Goal: Information Seeking & Learning: Learn about a topic

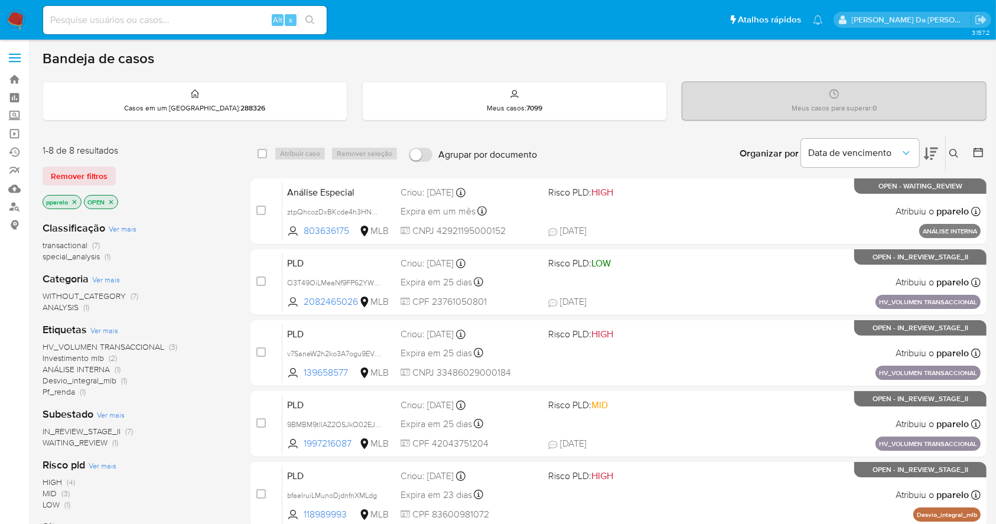
click at [165, 30] on div "Alt s" at bounding box center [185, 20] width 284 height 28
click at [167, 21] on input at bounding box center [185, 19] width 284 height 15
paste input "lxEhcAgcv9YRKJlFGxKVl8tj"
type input "lxEhcAgcv9YRKJlFGxKVl8tj"
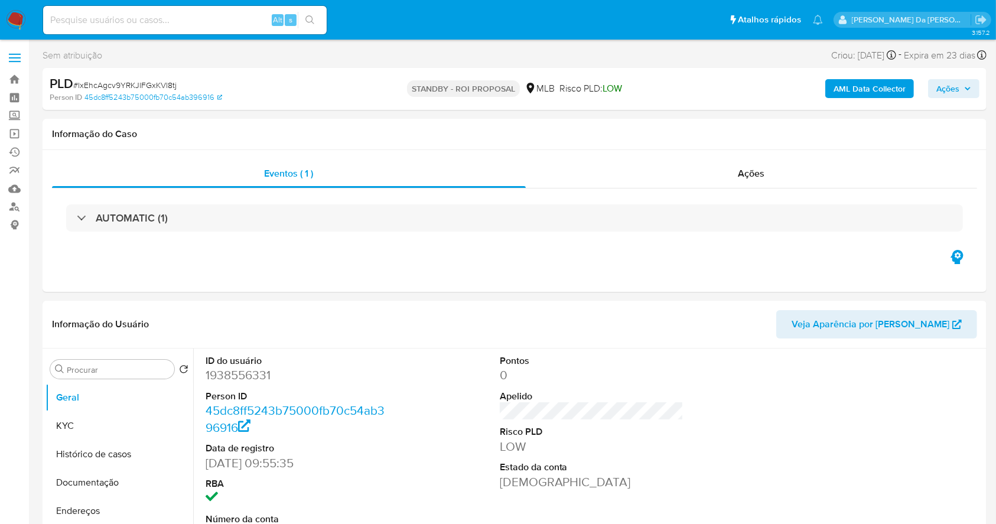
select select "10"
drag, startPoint x: 15, startPoint y: 20, endPoint x: 35, endPoint y: 20, distance: 20.7
click at [15, 20] on img at bounding box center [16, 20] width 20 height 20
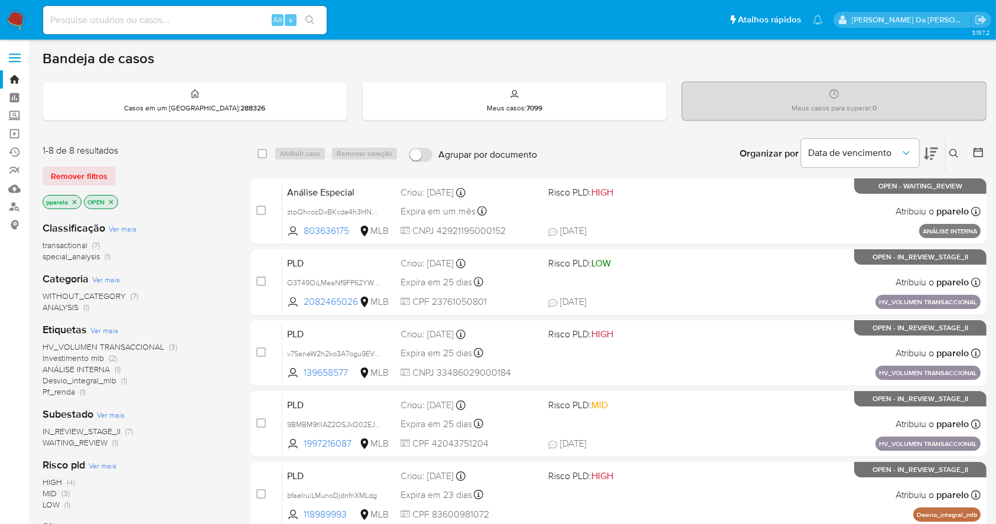
click at [954, 147] on button at bounding box center [956, 154] width 20 height 14
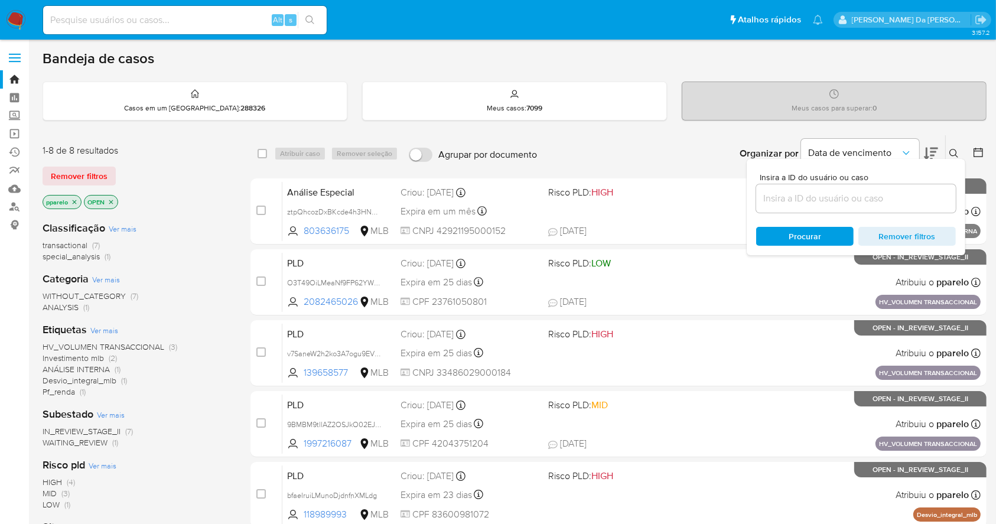
click at [870, 196] on input at bounding box center [856, 198] width 200 height 15
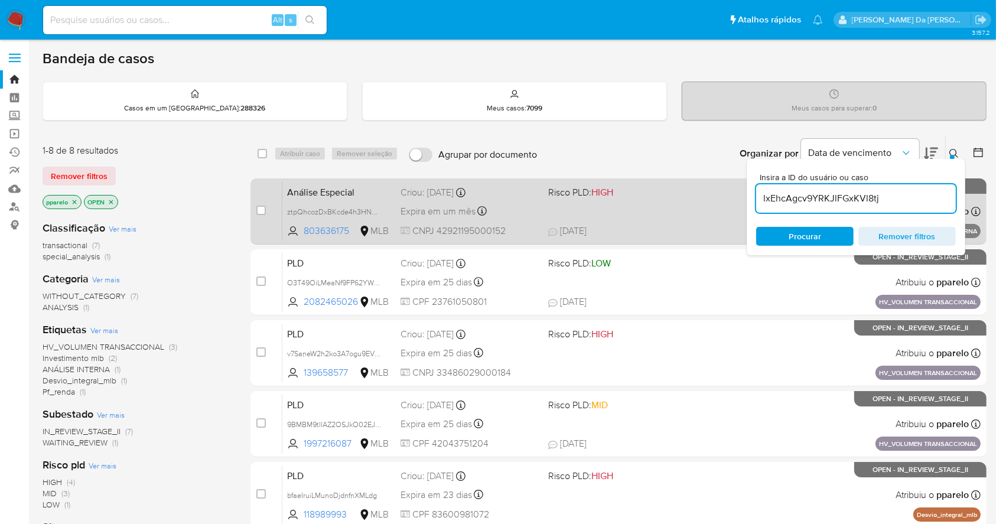
type input "lxEhcAgcv9YRKJlFGxKVl8tj"
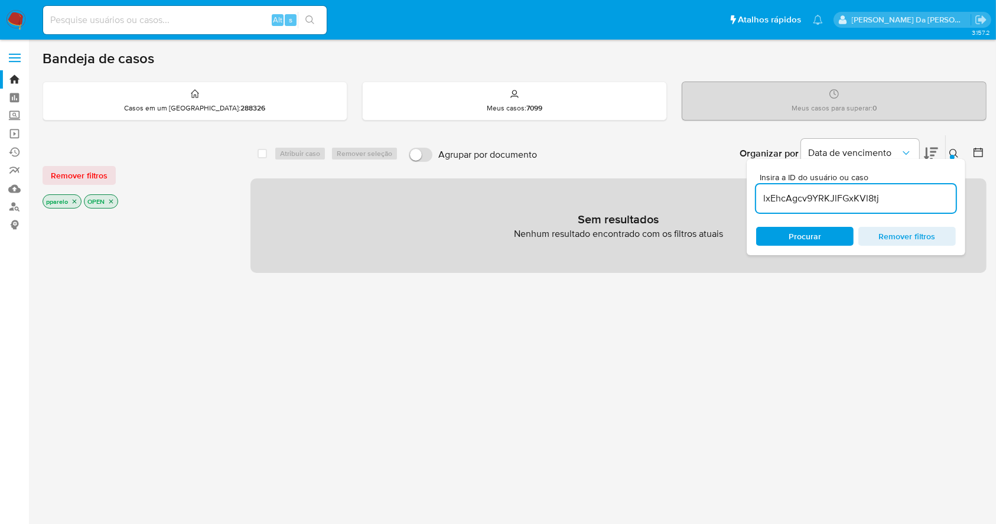
click at [76, 196] on p "pparelo" at bounding box center [62, 201] width 38 height 13
click at [75, 201] on icon "close-filter" at bounding box center [75, 202] width 4 height 4
click at [72, 201] on icon "close-filter" at bounding box center [69, 201] width 7 height 7
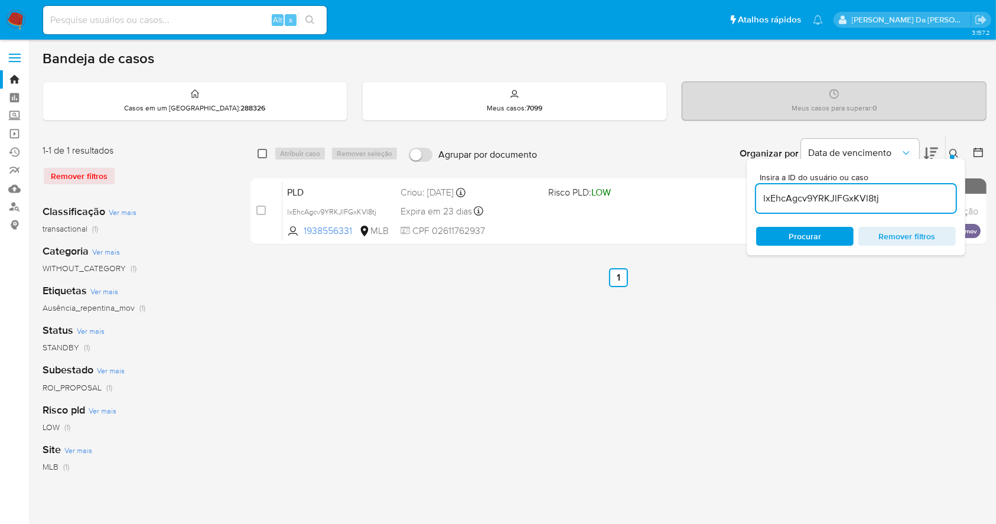
click at [269, 154] on div "select-all-cases-checkbox" at bounding box center [265, 154] width 14 height 14
click at [265, 158] on div "select-all-cases-checkbox" at bounding box center [262, 154] width 9 height 12
click at [260, 150] on input "checkbox" at bounding box center [262, 153] width 9 height 9
checkbox input "true"
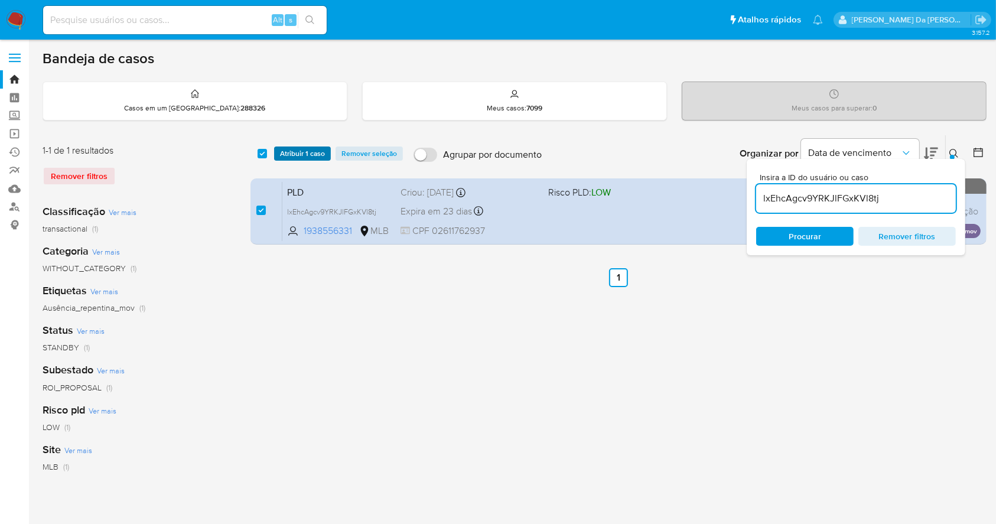
click at [298, 153] on span "Atribuir 1 caso" at bounding box center [302, 154] width 45 height 12
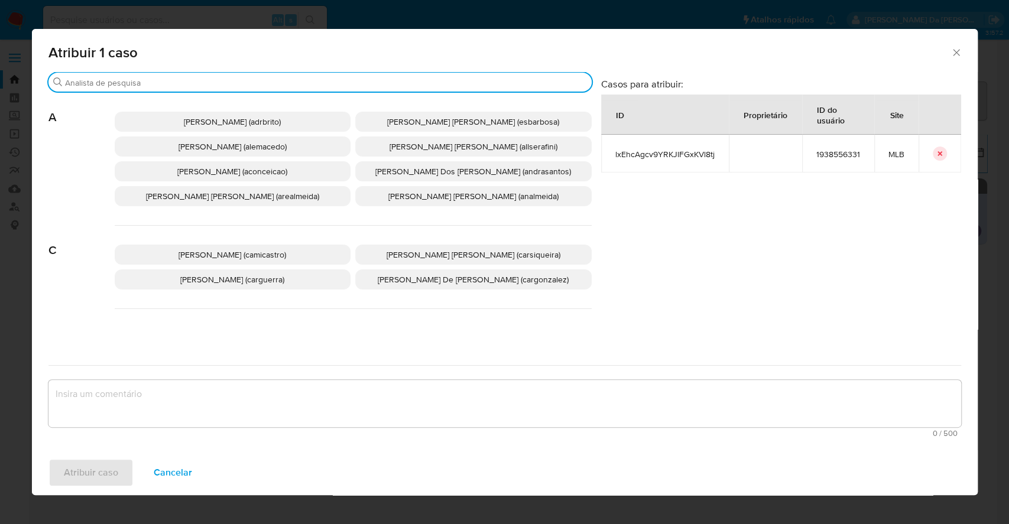
click at [339, 82] on input "Procurar" at bounding box center [326, 82] width 522 height 11
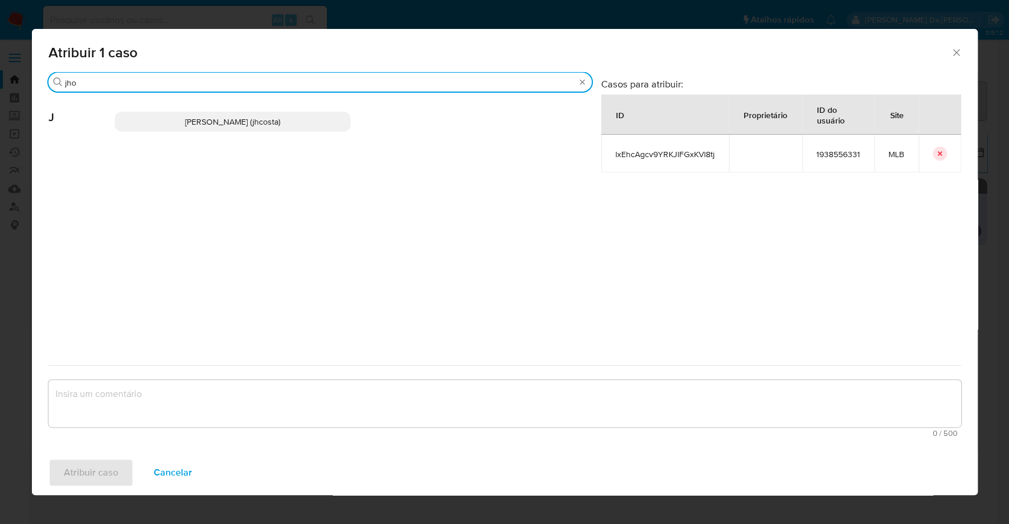
type input "jho"
click at [326, 116] on p "Jhonata De Sousa Costa (jhcosta)" at bounding box center [233, 122] width 236 height 20
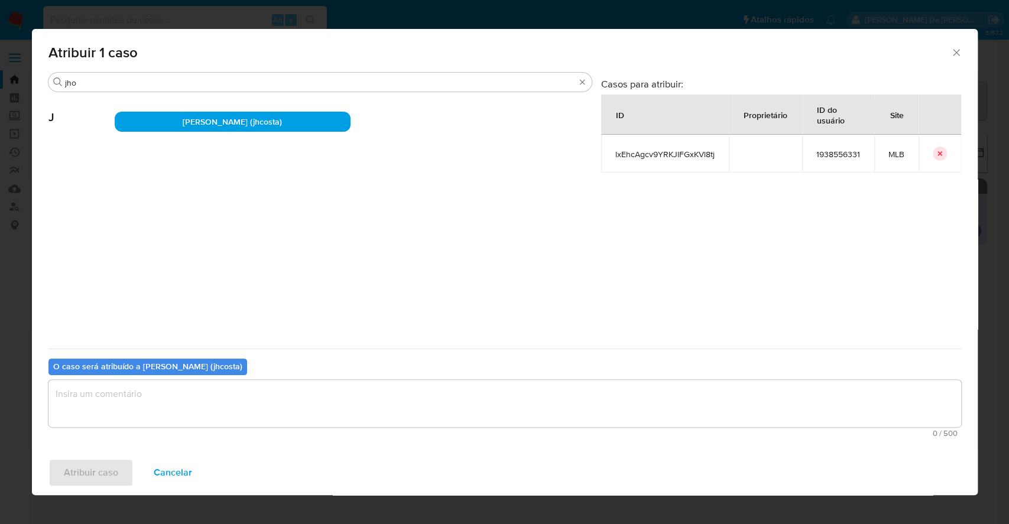
click at [113, 406] on textarea "assign-modal" at bounding box center [504, 403] width 912 height 47
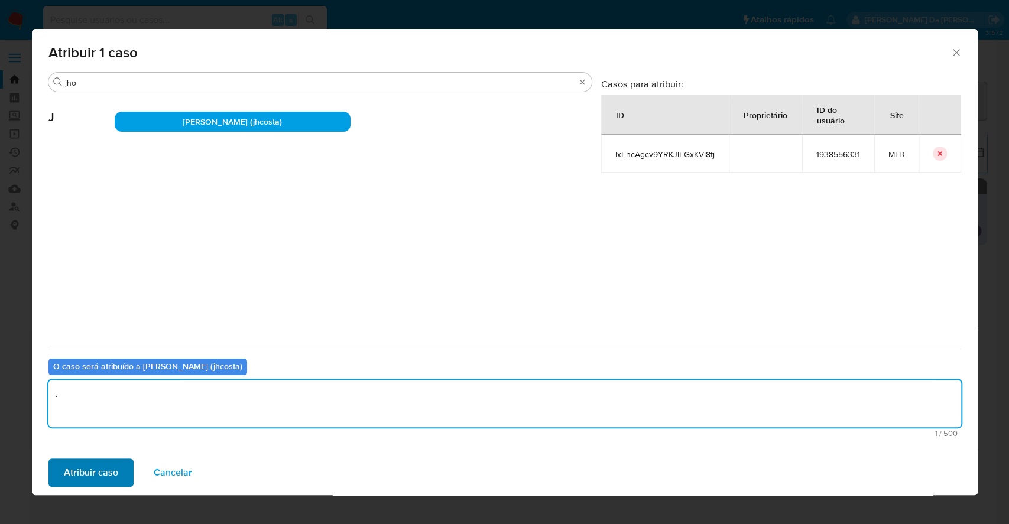
type textarea "."
click at [109, 471] on span "Atribuir caso" at bounding box center [91, 473] width 54 height 26
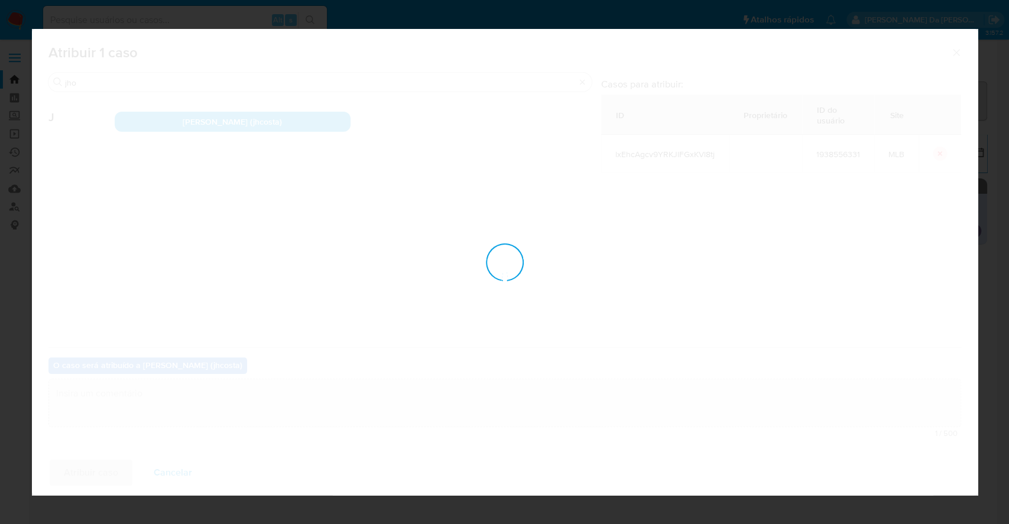
checkbox input "false"
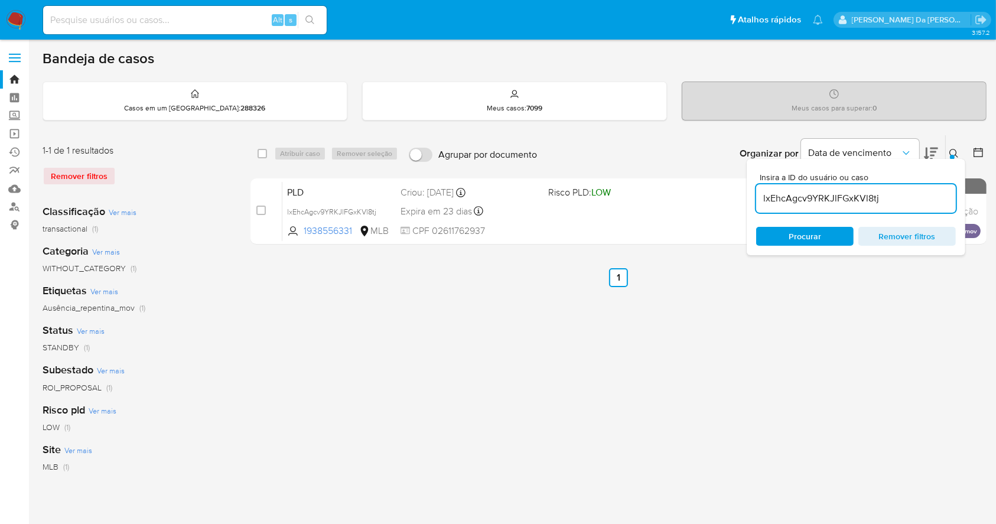
click at [203, 20] on input at bounding box center [185, 19] width 284 height 15
paste input "RbTPWtlkS3B23Sswxco68SRB"
type input "RbTPWtlkS3B23Sswxco68SRB"
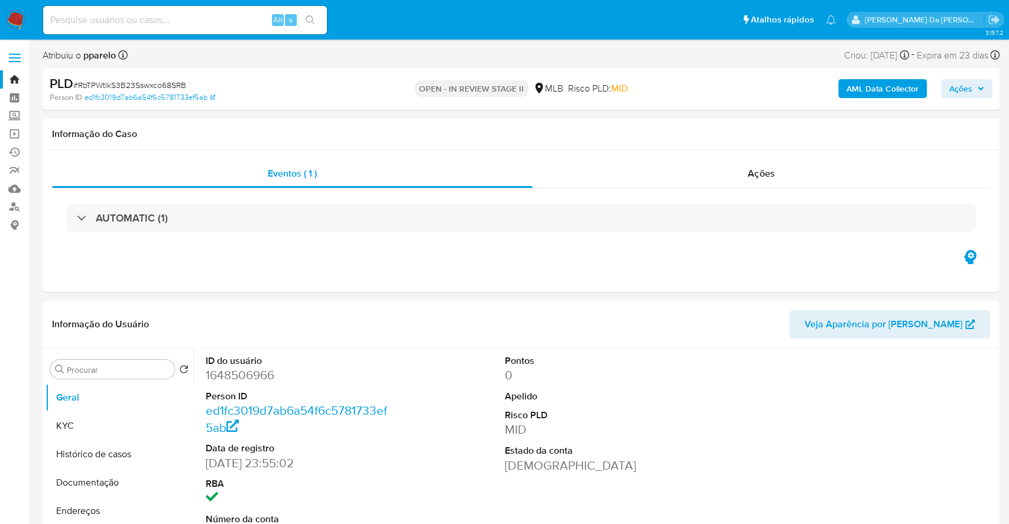
select select "10"
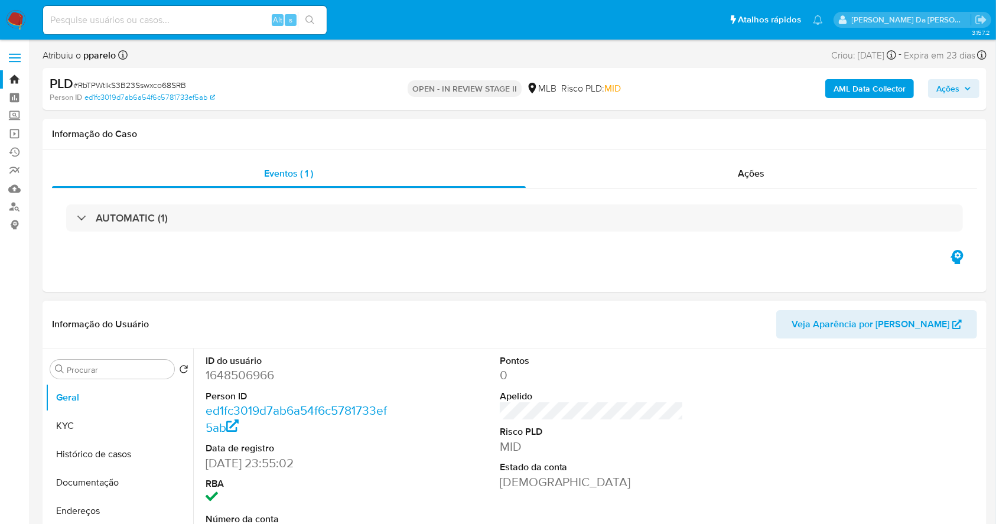
scroll to position [79, 0]
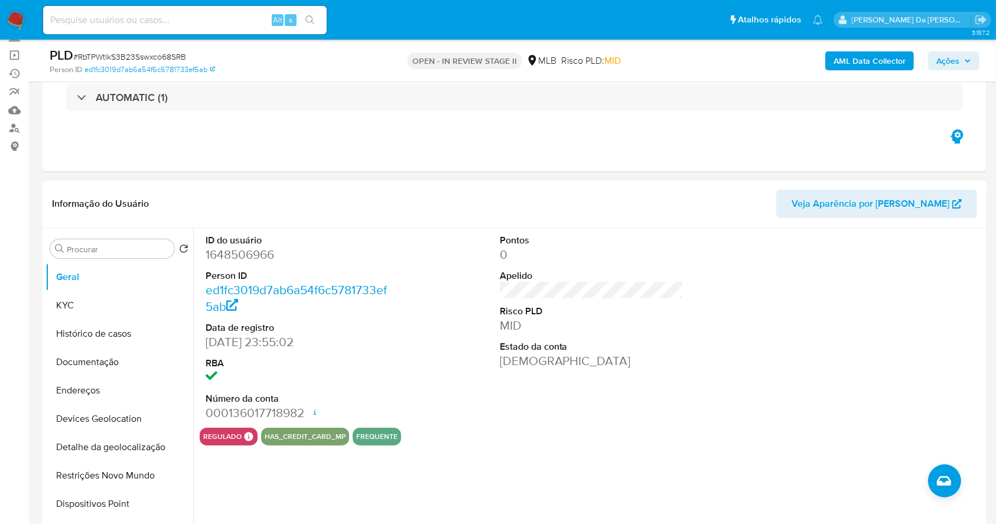
click at [211, 341] on dd "20/01/2024 23:55:02" at bounding box center [298, 342] width 184 height 17
drag, startPoint x: 211, startPoint y: 341, endPoint x: 251, endPoint y: 343, distance: 39.6
click at [251, 343] on dd "20/01/2024 23:55:02" at bounding box center [298, 342] width 184 height 17
copy dd "20/01/2024"
click at [85, 302] on button "KYC" at bounding box center [115, 305] width 138 height 28
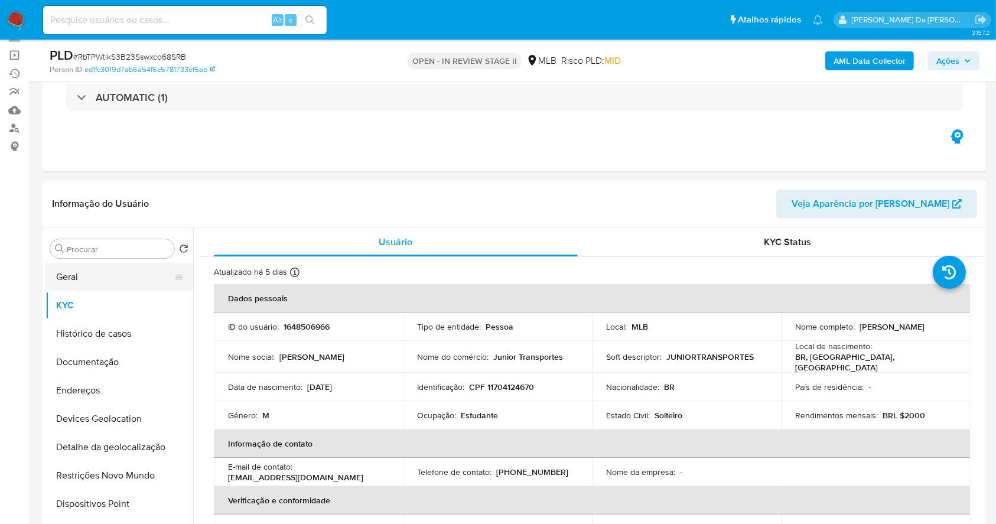
click at [99, 280] on button "Geral" at bounding box center [115, 277] width 138 height 28
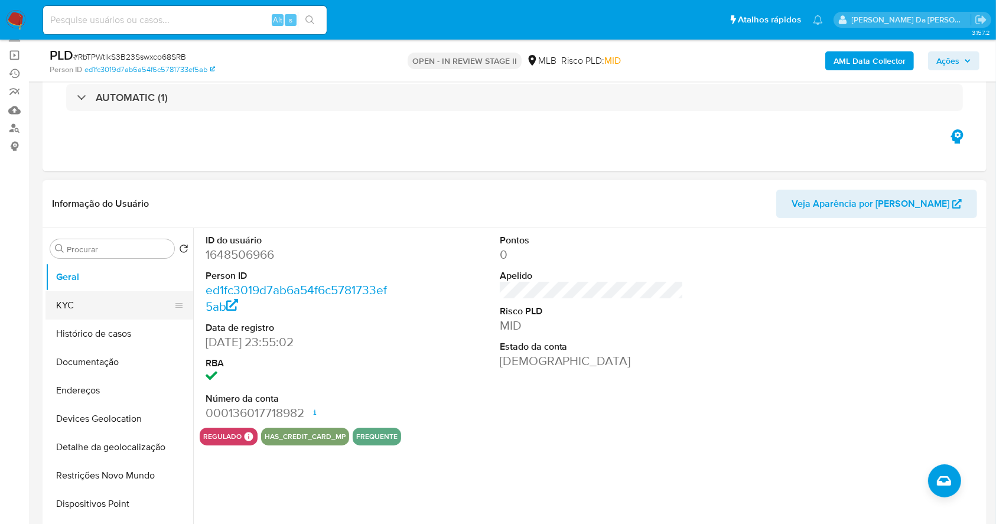
click at [101, 310] on button "KYC" at bounding box center [115, 305] width 138 height 28
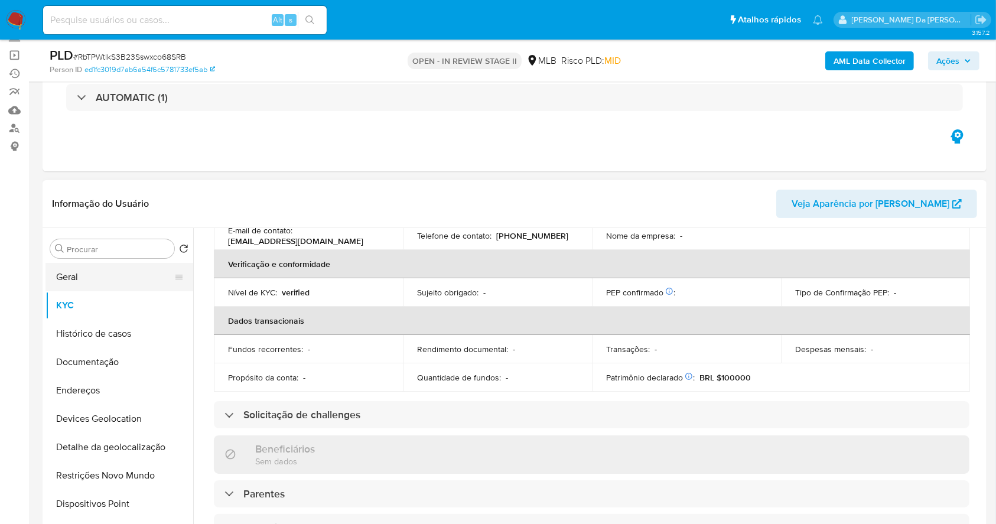
scroll to position [430, 0]
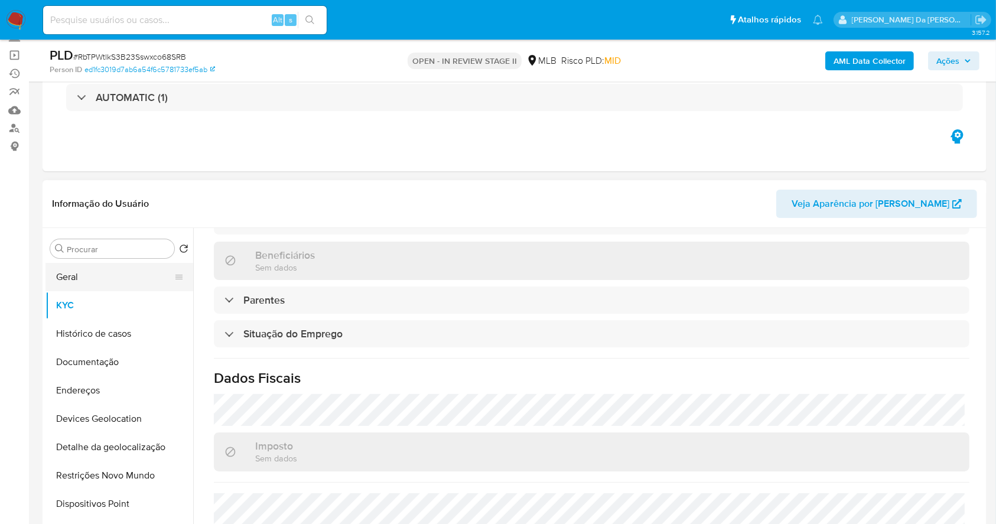
click at [121, 286] on button "Geral" at bounding box center [115, 277] width 138 height 28
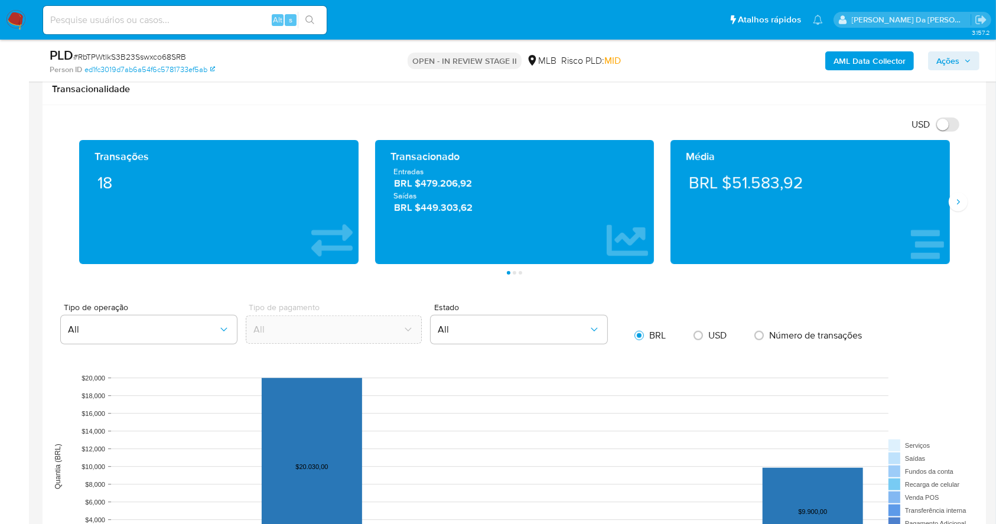
scroll to position [866, 0]
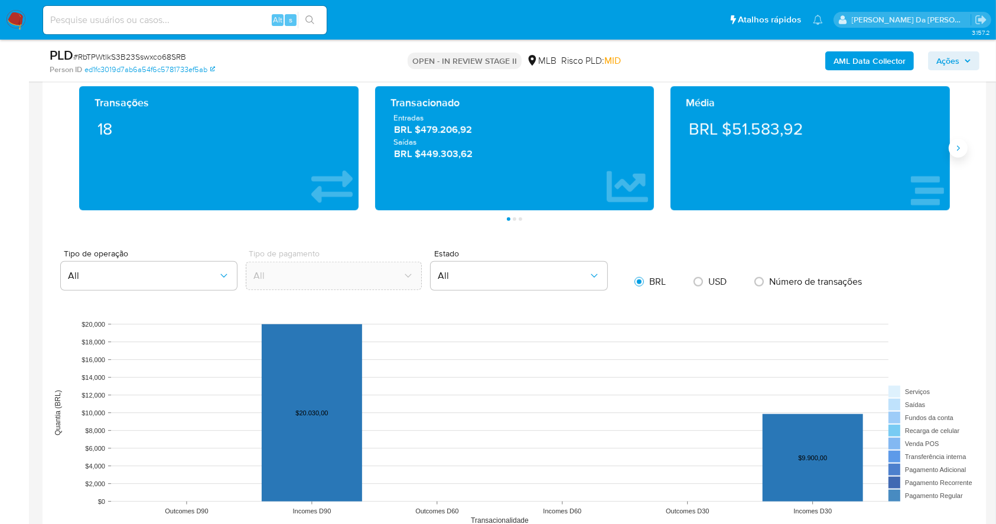
click at [959, 148] on icon "Siguiente" at bounding box center [958, 147] width 3 height 5
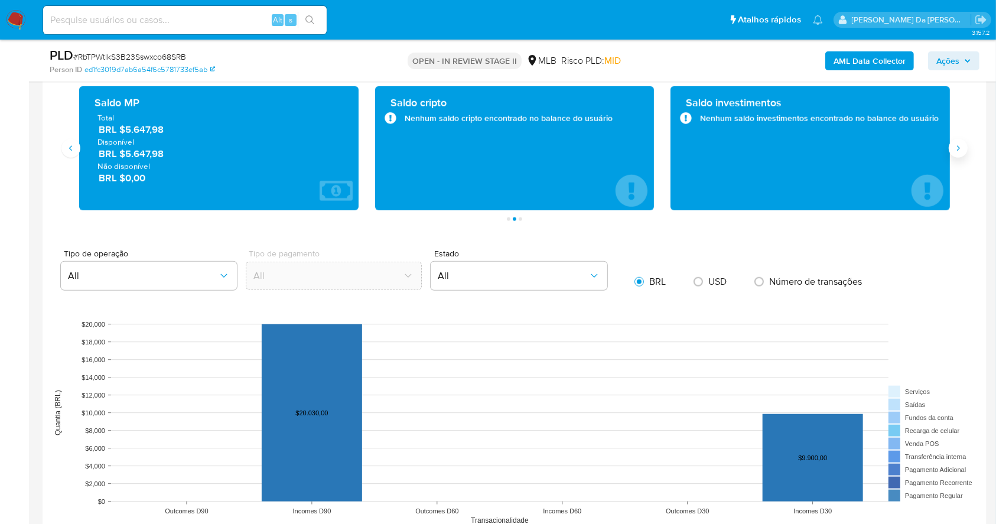
click at [959, 148] on icon "Siguiente" at bounding box center [958, 147] width 3 height 5
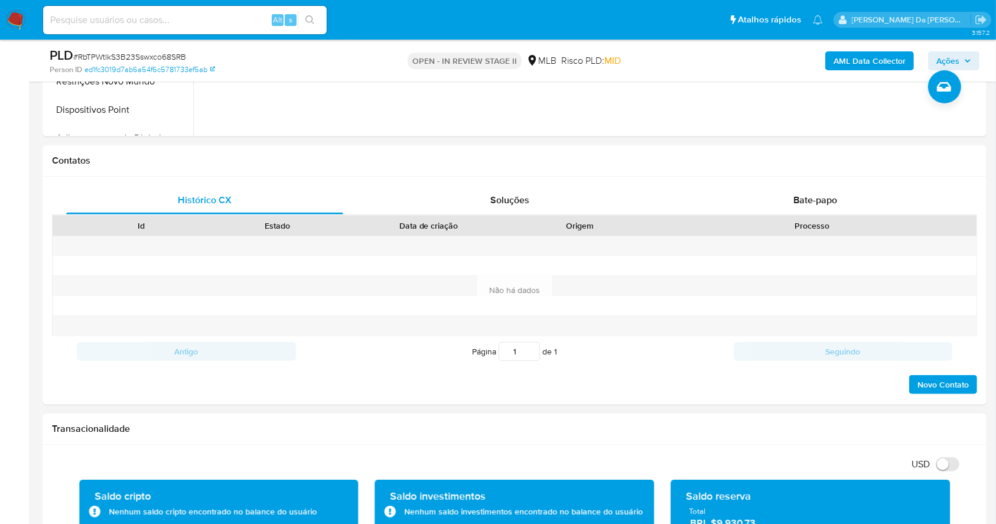
scroll to position [157, 0]
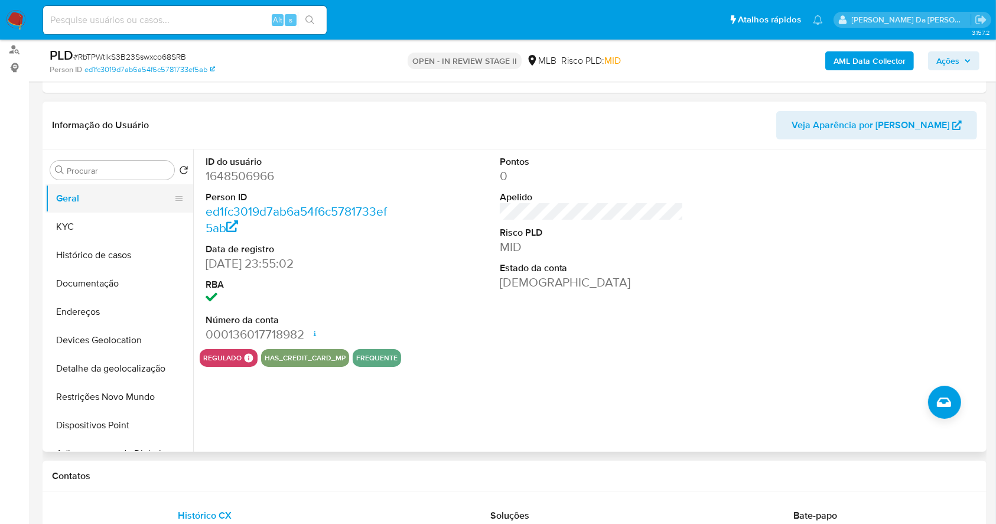
click at [77, 197] on button "Geral" at bounding box center [115, 198] width 138 height 28
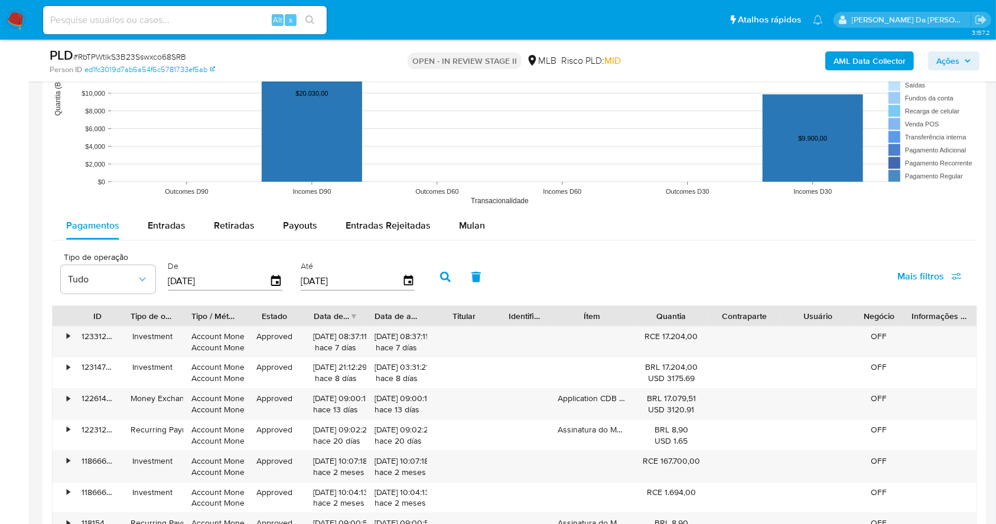
scroll to position [1182, 0]
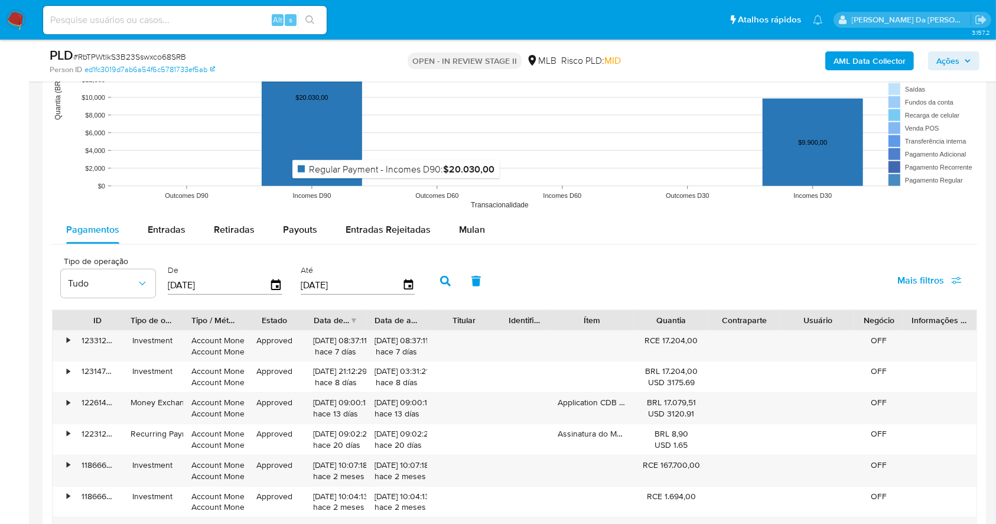
click at [307, 161] on rect at bounding box center [312, 97] width 100 height 177
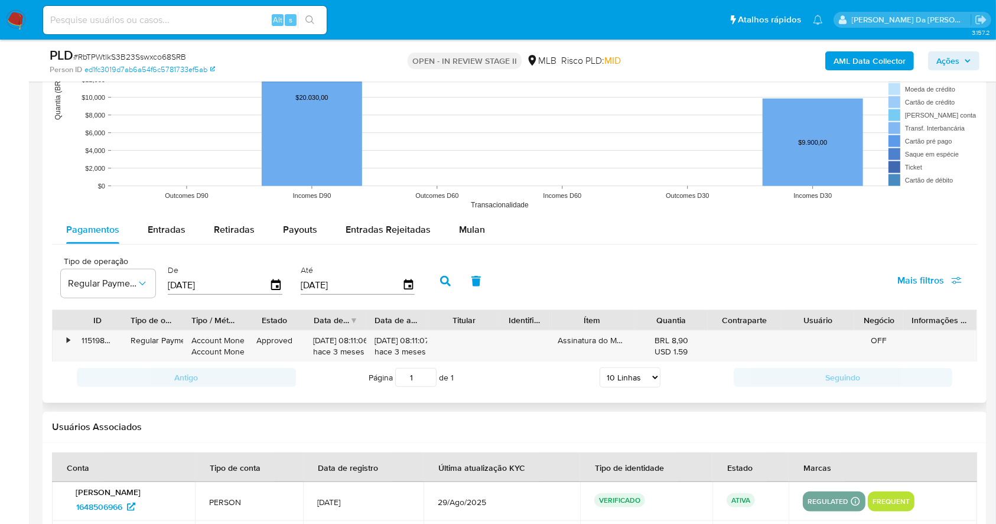
click at [399, 185] on rect at bounding box center [514, 97] width 925 height 236
click at [464, 233] on span "Mulan" at bounding box center [472, 230] width 26 height 14
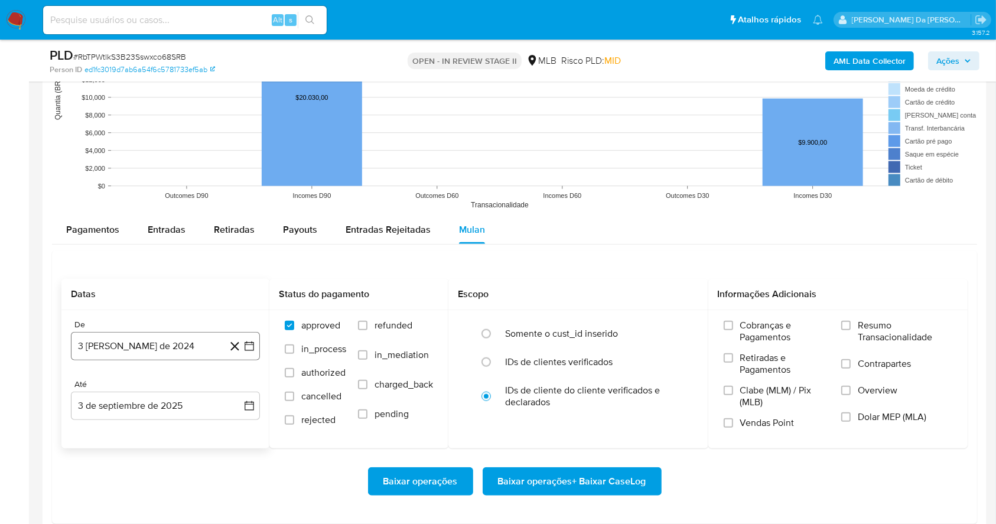
click at [162, 346] on button "3 de agosto de 2024" at bounding box center [165, 346] width 189 height 28
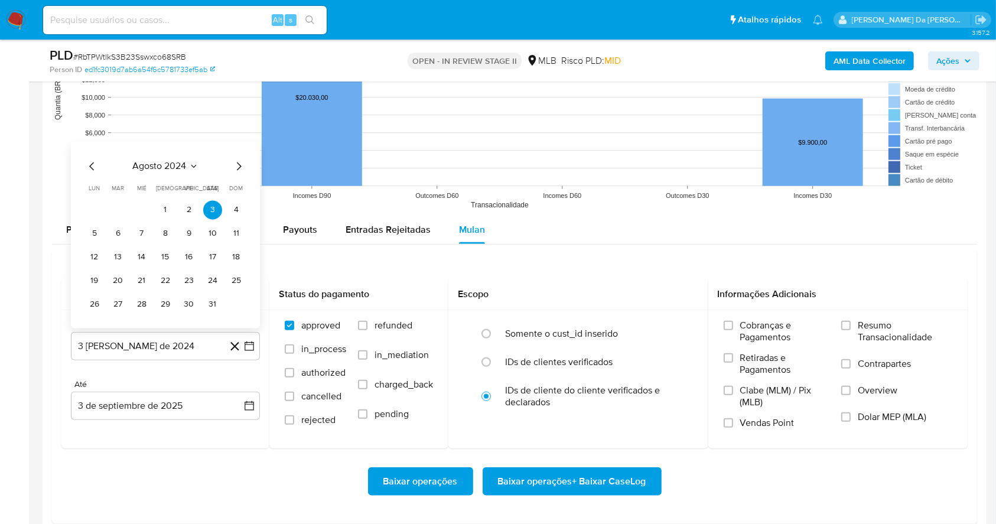
click at [168, 206] on button "1" at bounding box center [165, 209] width 19 height 19
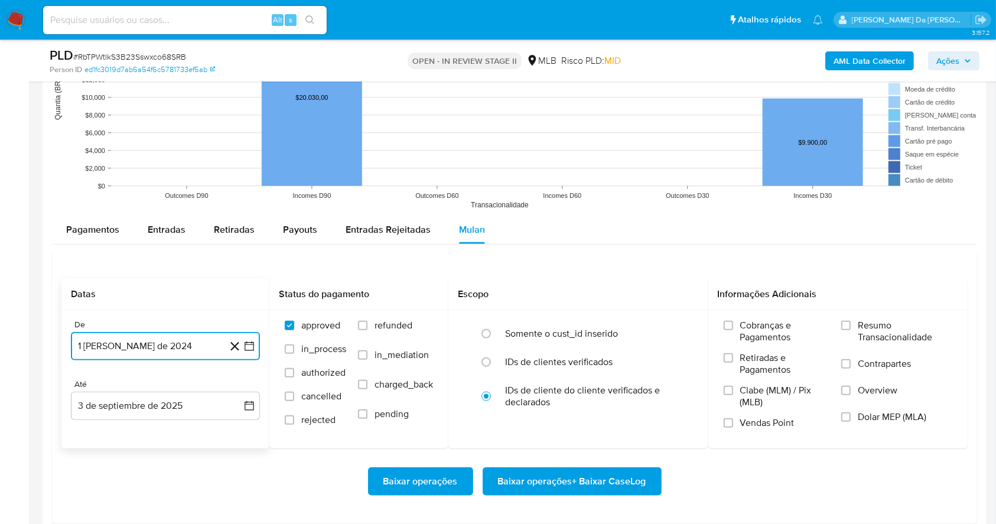
click at [183, 351] on button "1 de agosto de 2024" at bounding box center [165, 346] width 189 height 28
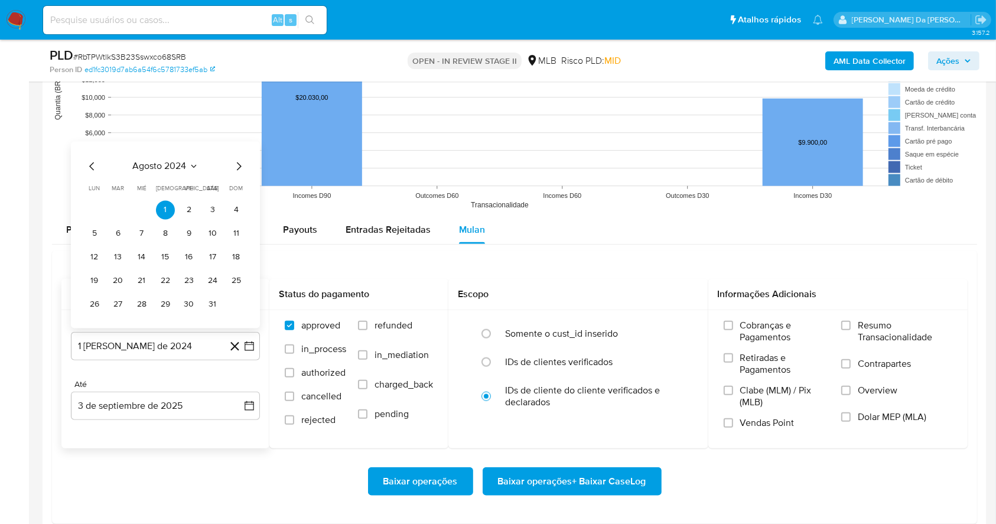
click at [98, 176] on div "agosto 2024 agosto 2024 lun lunes mar martes mié miércoles jue jueves vie viern…" at bounding box center [165, 236] width 161 height 155
click at [93, 170] on icon "Mes anterior" at bounding box center [91, 166] width 5 height 8
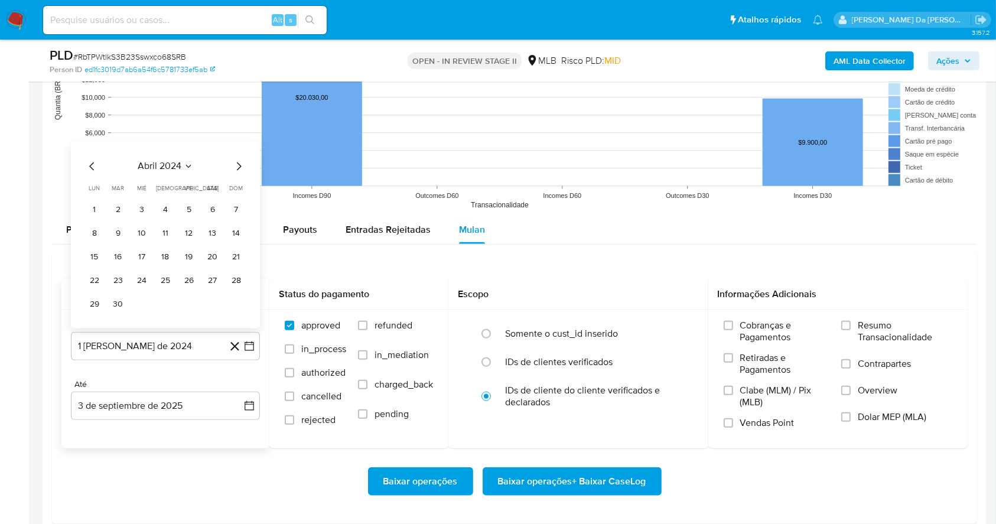
click at [93, 170] on icon "Mes anterior" at bounding box center [91, 166] width 5 height 8
drag, startPoint x: 245, startPoint y: 167, endPoint x: 238, endPoint y: 168, distance: 6.6
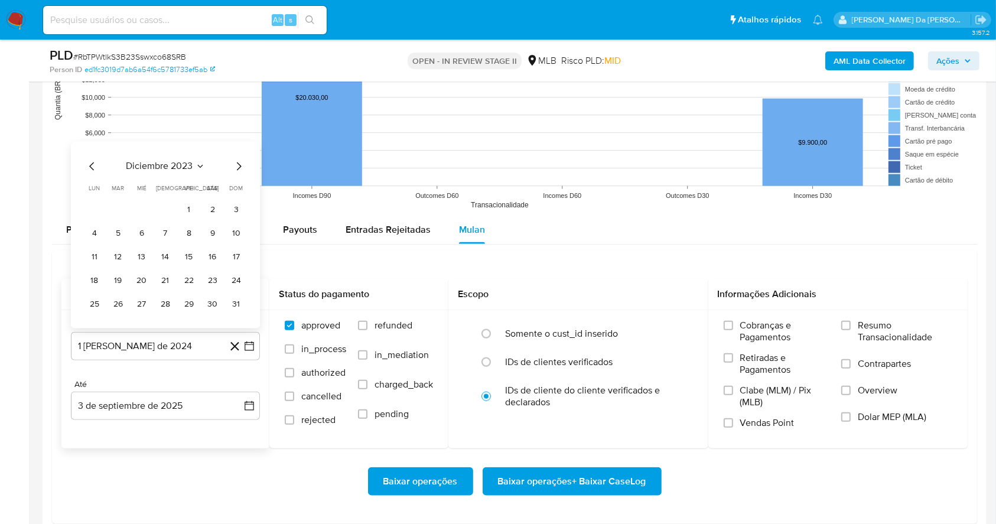
click at [241, 167] on icon "Mes siguiente" at bounding box center [239, 166] width 14 height 14
click at [99, 210] on button "1" at bounding box center [94, 209] width 19 height 19
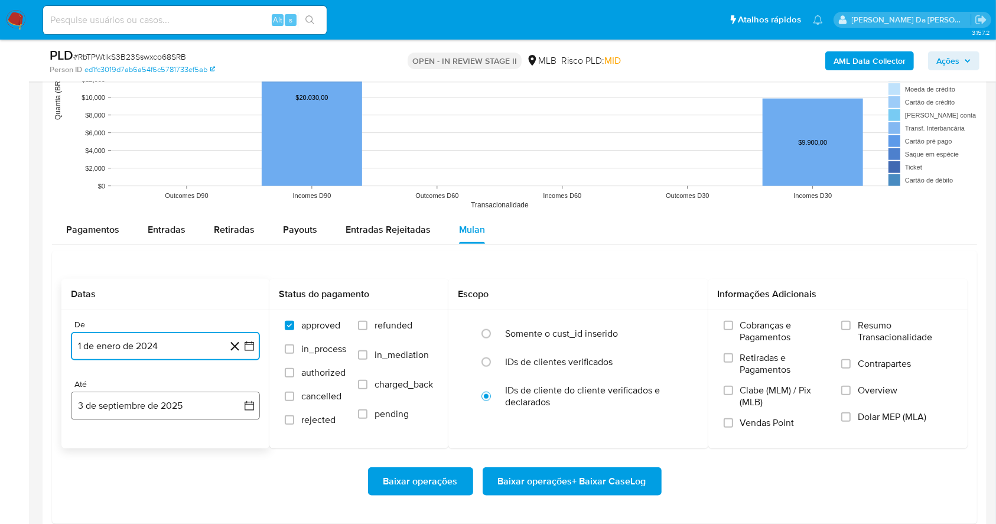
click at [182, 405] on button "3 de septiembre de 2025" at bounding box center [165, 406] width 189 height 28
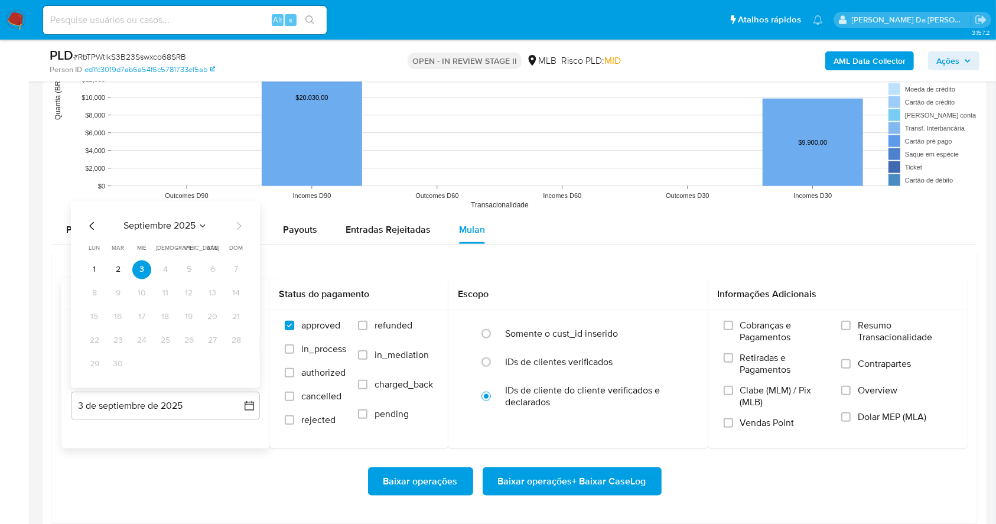
click at [92, 229] on icon "Mes anterior" at bounding box center [92, 226] width 14 height 14
click at [241, 230] on icon "Mes siguiente" at bounding box center [239, 226] width 14 height 14
click at [169, 364] on button "28" at bounding box center [165, 364] width 19 height 19
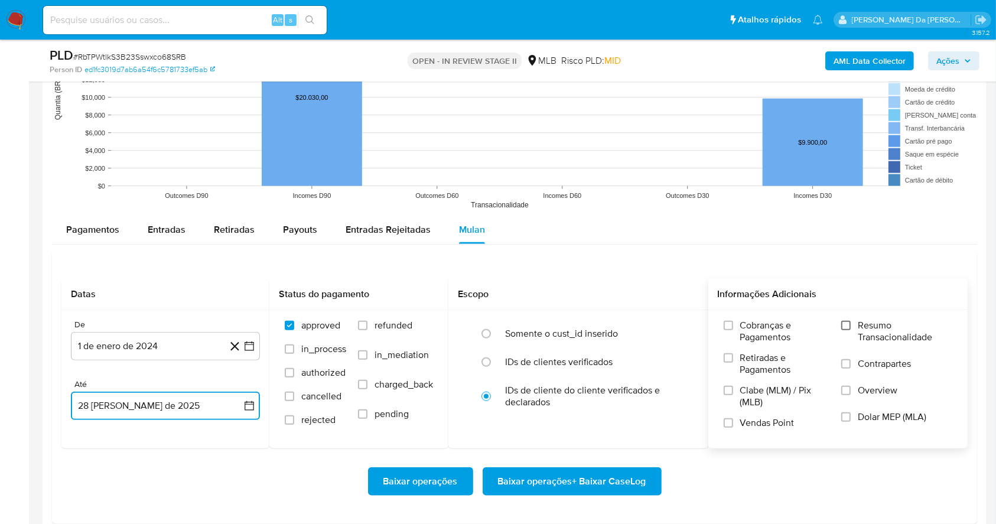
click at [846, 327] on input "Resumo Transacionalidade" at bounding box center [846, 325] width 9 height 9
click at [771, 420] on span "Vendas Point" at bounding box center [767, 423] width 54 height 12
click at [733, 420] on input "Vendas Point" at bounding box center [728, 422] width 9 height 9
click at [619, 484] on span "Baixar operações + Baixar CaseLog" at bounding box center [572, 482] width 148 height 26
click at [228, 14] on input at bounding box center [185, 19] width 284 height 15
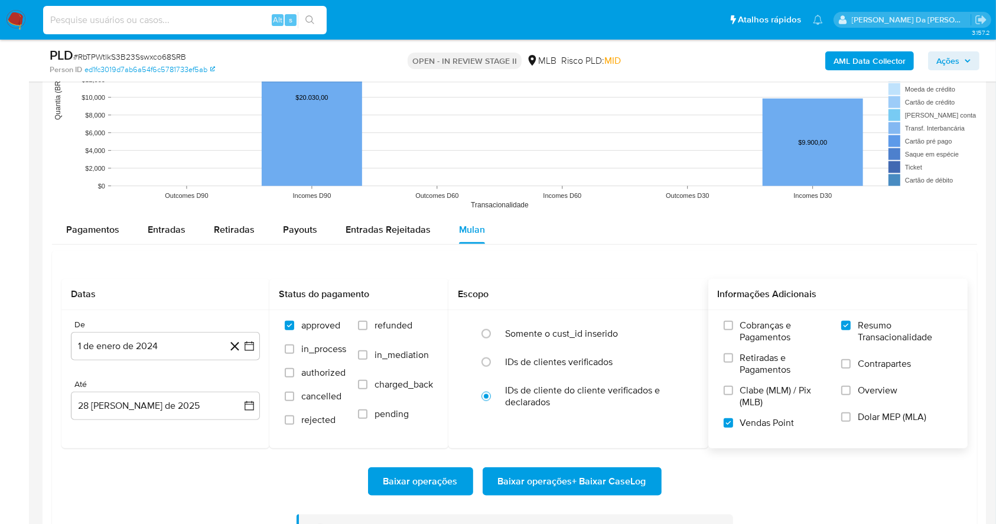
paste input "Z3pFHQVrzrU7yF8IF4g9aO6n"
type input "Z3pFHQVrzrU7yF8IF4g9aO6n"
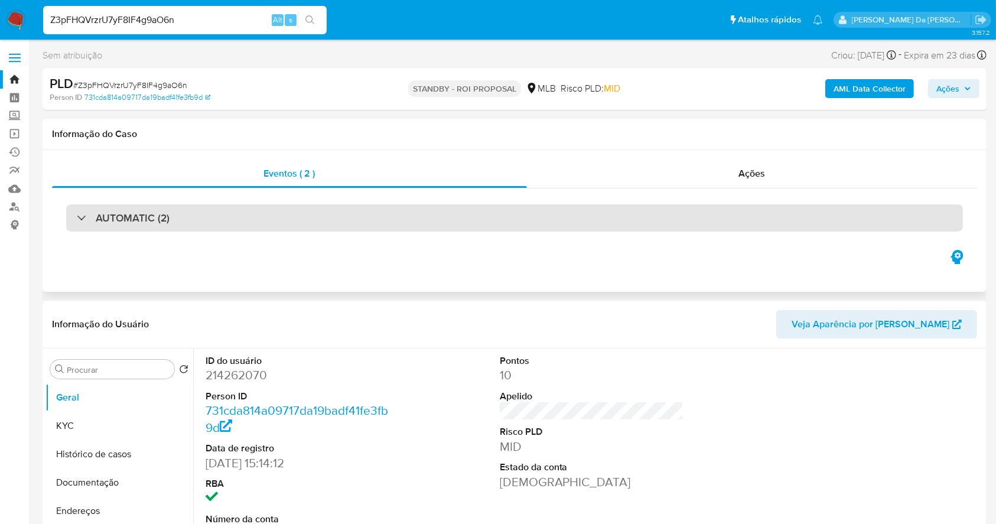
select select "10"
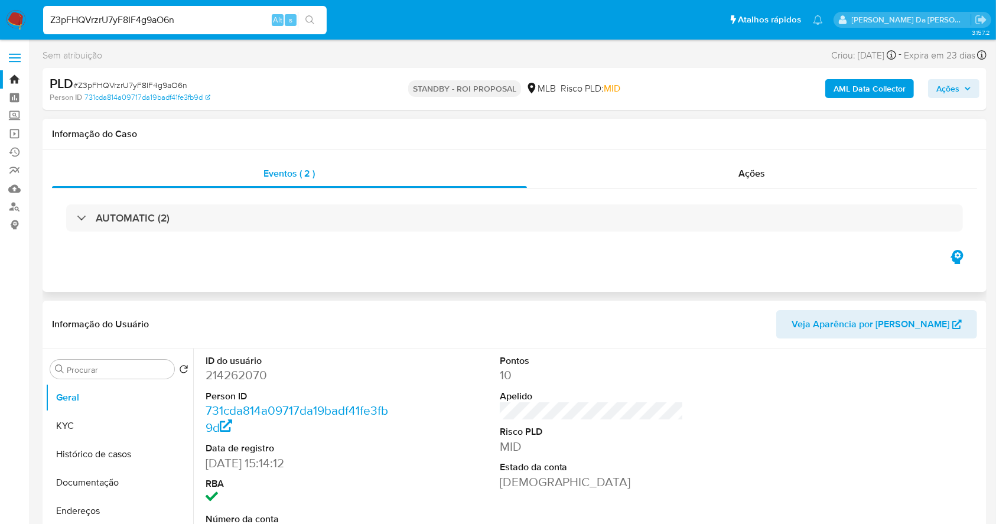
click at [754, 190] on div "AUTOMATIC (2)" at bounding box center [514, 218] width 925 height 59
click at [733, 168] on div "Ações" at bounding box center [752, 174] width 450 height 28
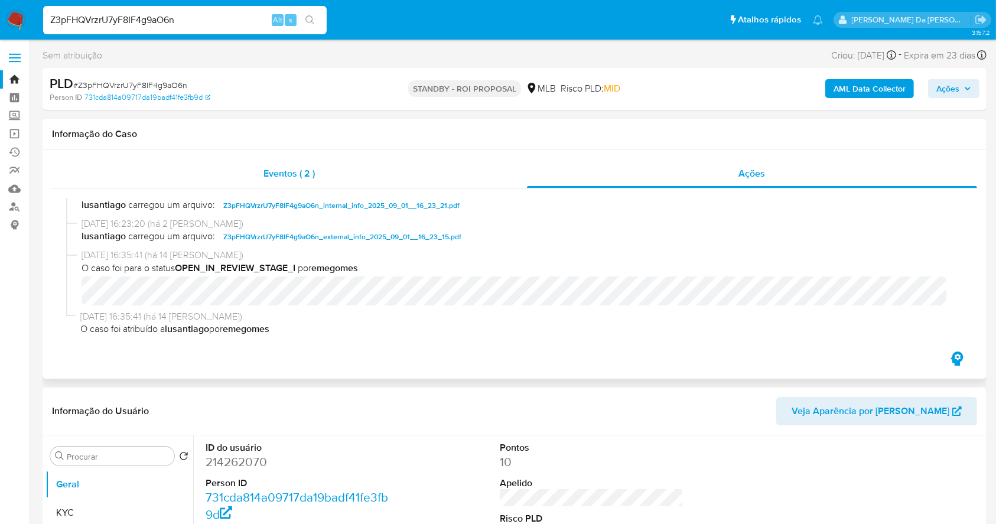
click at [288, 173] on span "Eventos ( 2 )" at bounding box center [289, 174] width 51 height 14
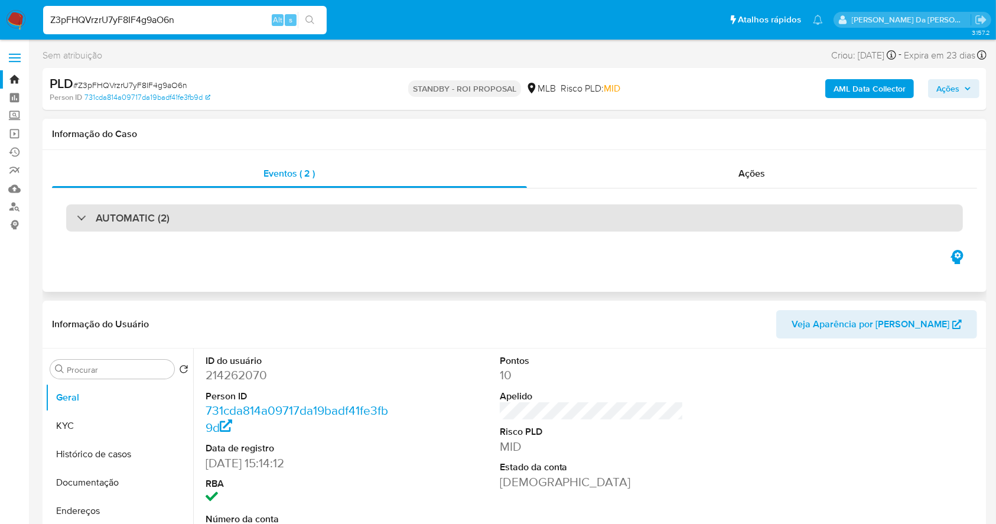
click at [135, 229] on div "AUTOMATIC (2)" at bounding box center [514, 217] width 897 height 27
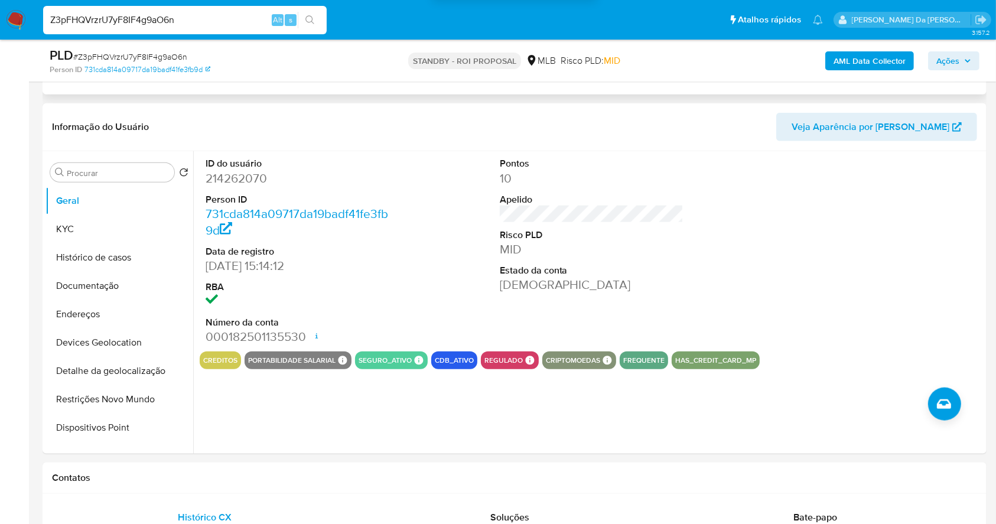
scroll to position [1261, 0]
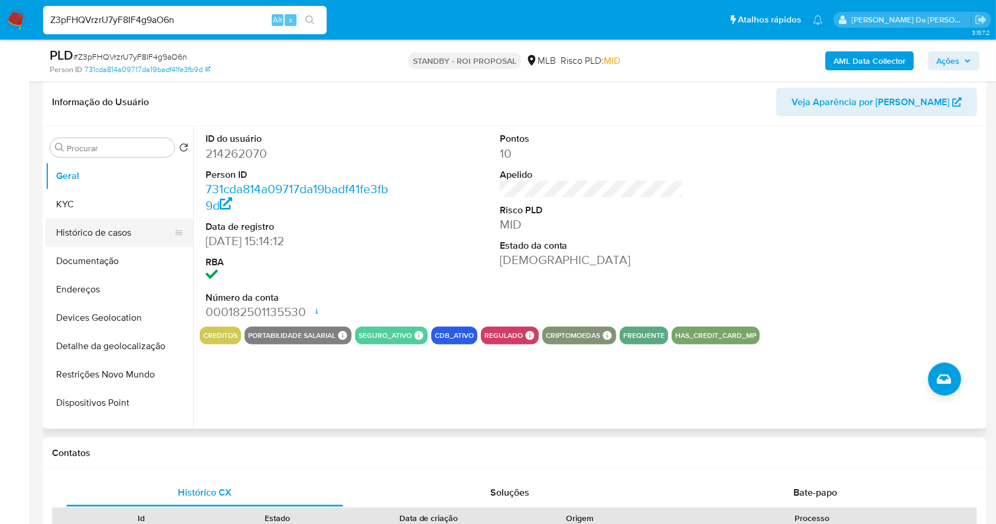
click at [118, 240] on button "Histórico de casos" at bounding box center [115, 233] width 138 height 28
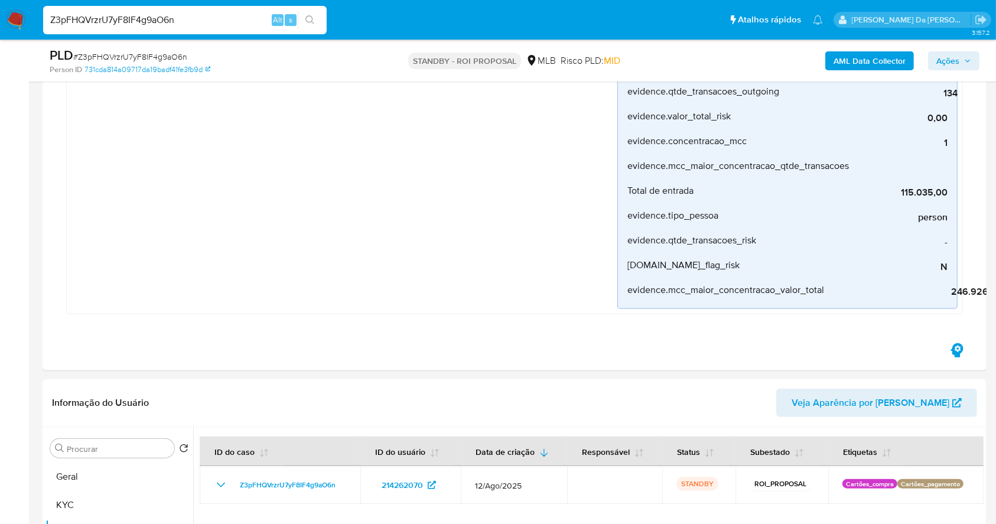
scroll to position [1103, 0]
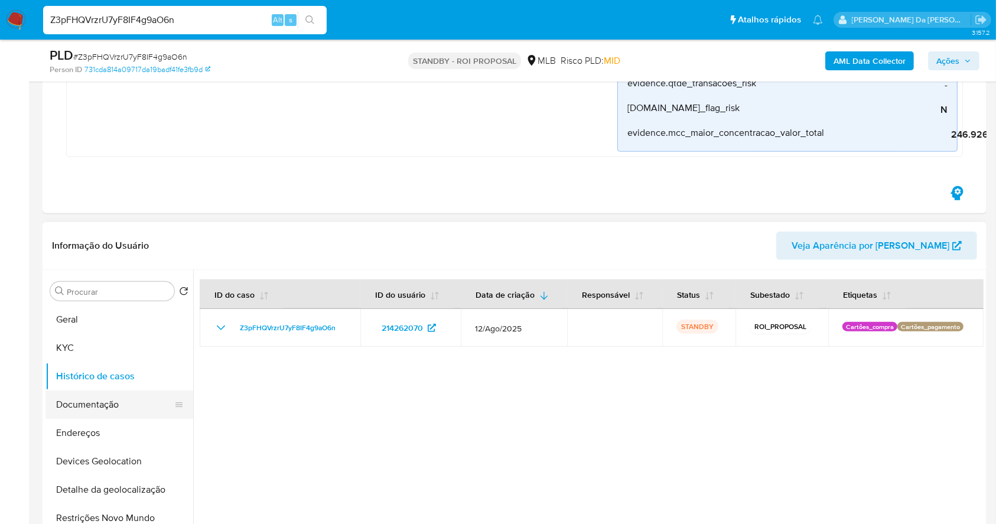
click at [124, 405] on button "Documentação" at bounding box center [115, 405] width 138 height 28
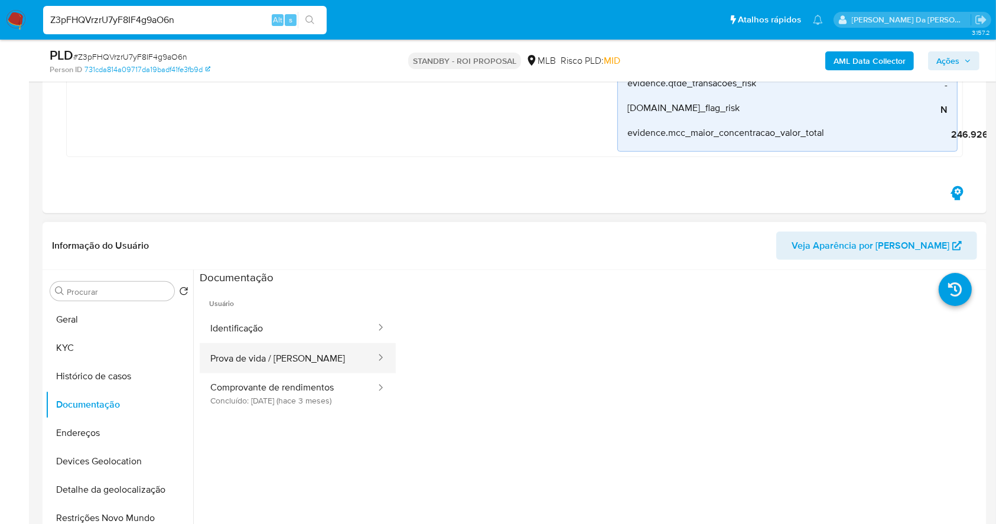
click at [291, 370] on button "Prova de vida / [PERSON_NAME]" at bounding box center [288, 358] width 177 height 30
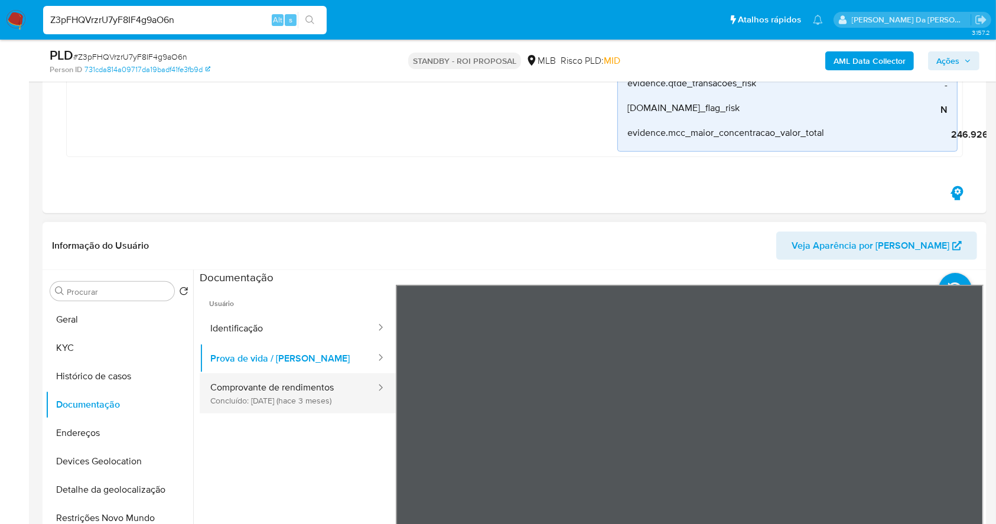
click at [295, 389] on button "Comprovante de rendimentos Concluído: 23/05/2025 (hace 3 meses)" at bounding box center [288, 393] width 177 height 40
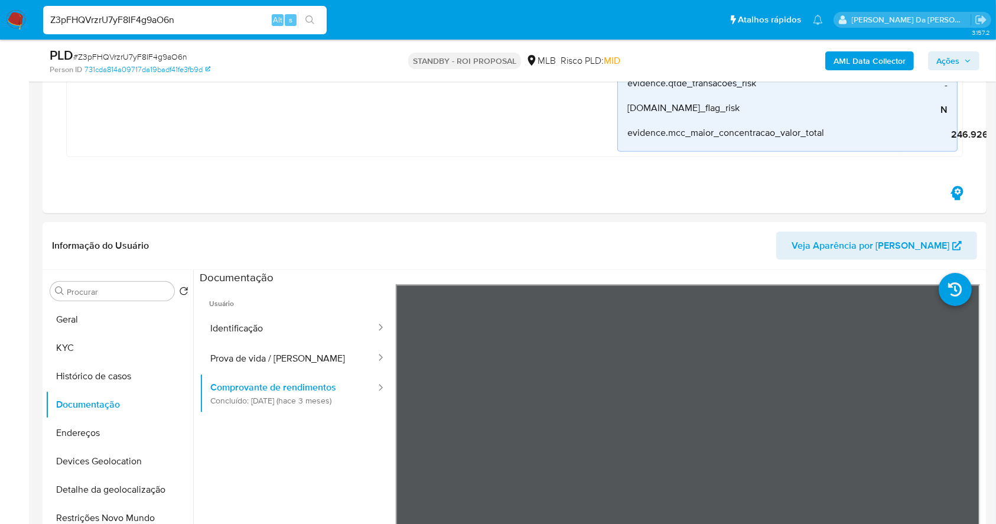
click at [205, 20] on input "Z3pFHQVrzrU7yF8IF4g9aO6n" at bounding box center [185, 19] width 284 height 15
paste input "RbTPWtlkS3B23Sswxco68SRB"
type input "RbTPWtlkS3B23Sswxco68SRB"
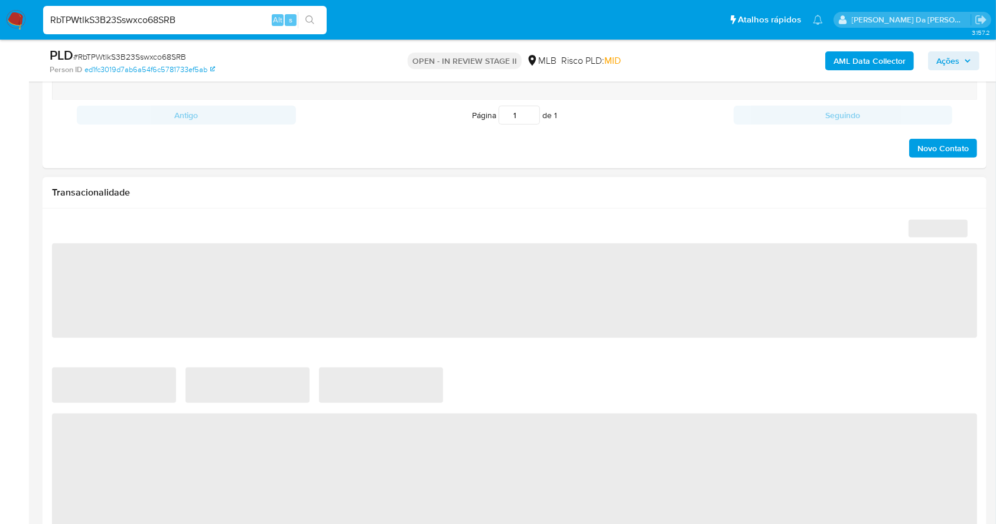
scroll to position [788, 0]
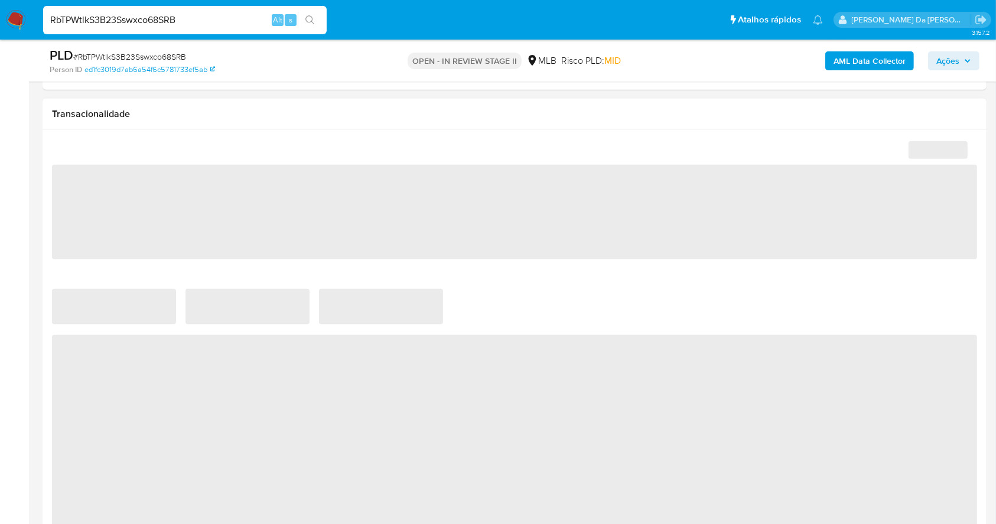
select select "10"
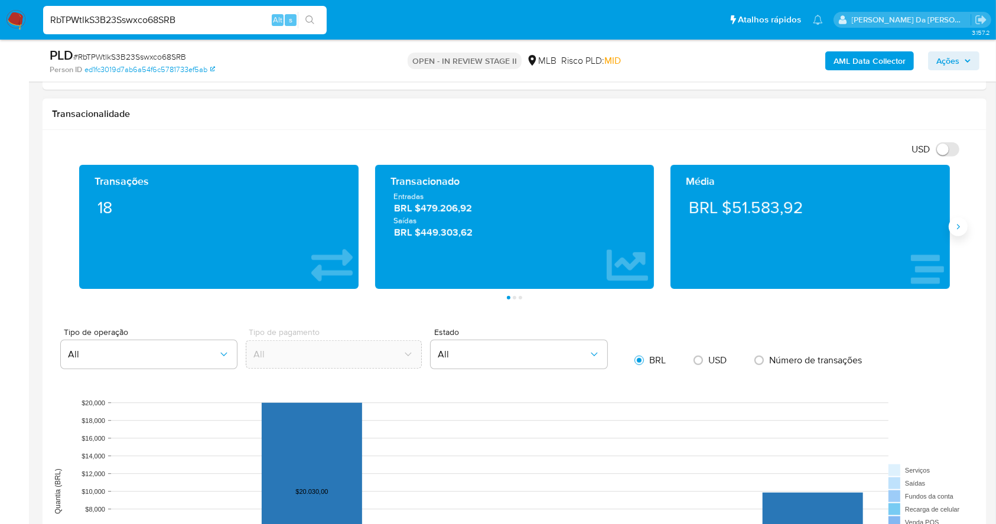
click at [959, 229] on icon "Siguiente" at bounding box center [958, 226] width 9 height 9
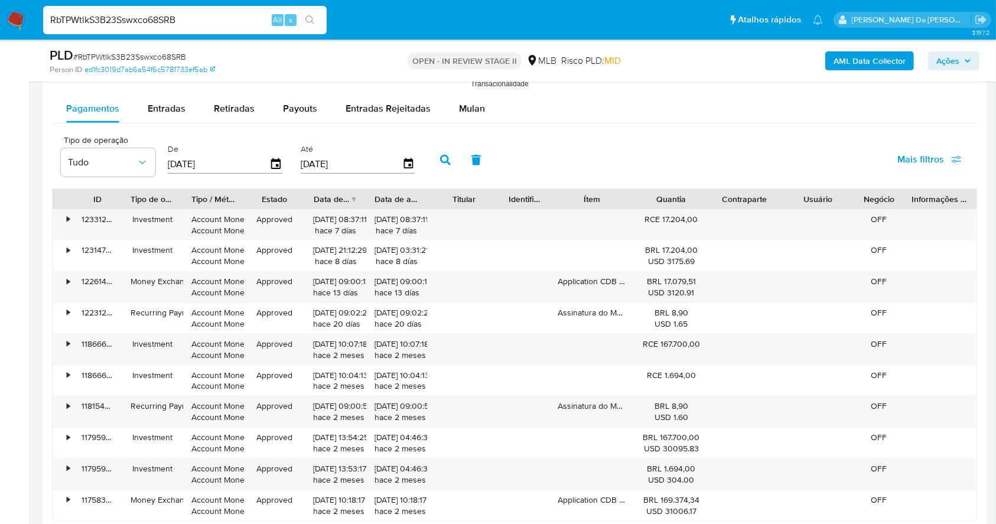
scroll to position [1418, 0]
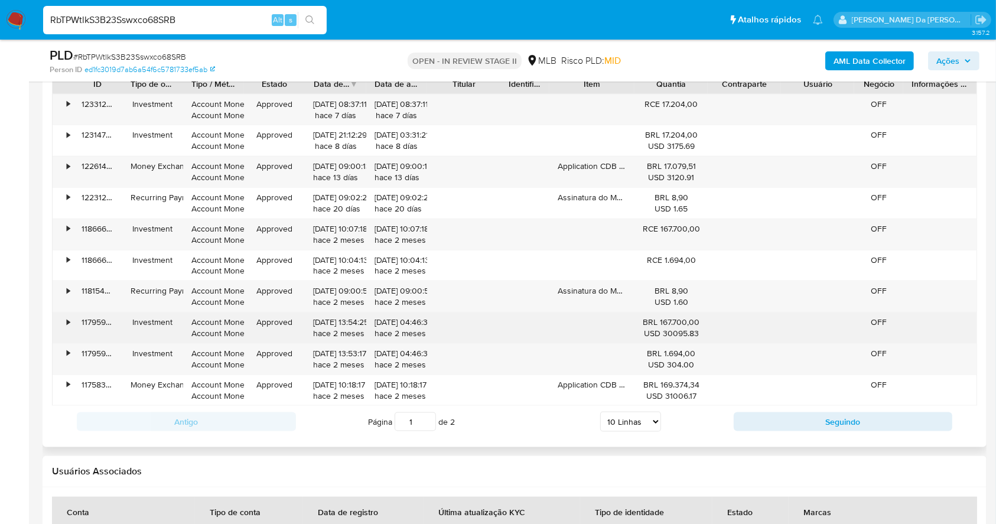
click at [671, 324] on div "BRL 167.700,00 USD 30095.83" at bounding box center [671, 328] width 57 height 22
click at [664, 324] on div "BRL 167.700,00 USD 30095.83" at bounding box center [671, 328] width 57 height 22
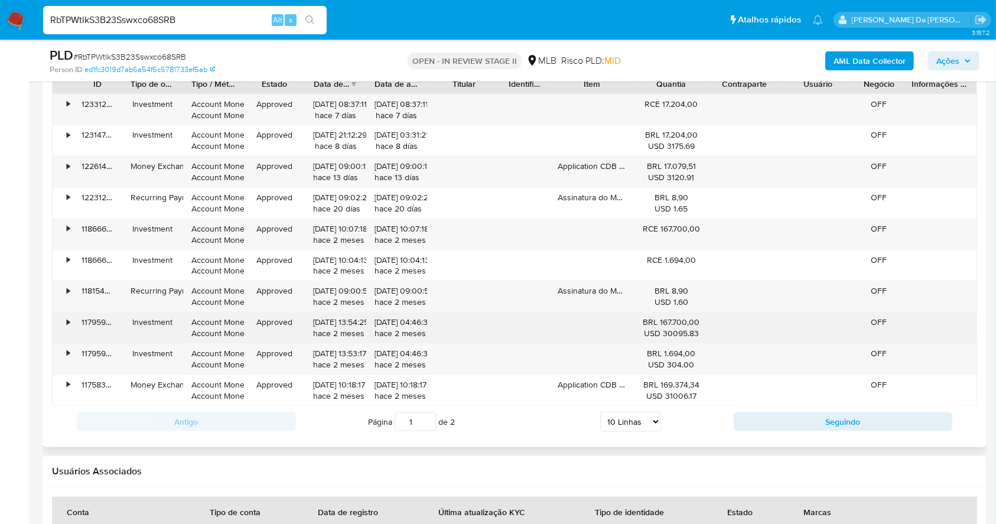
click at [664, 324] on div "BRL 167.700,00 USD 30095.83" at bounding box center [671, 328] width 57 height 22
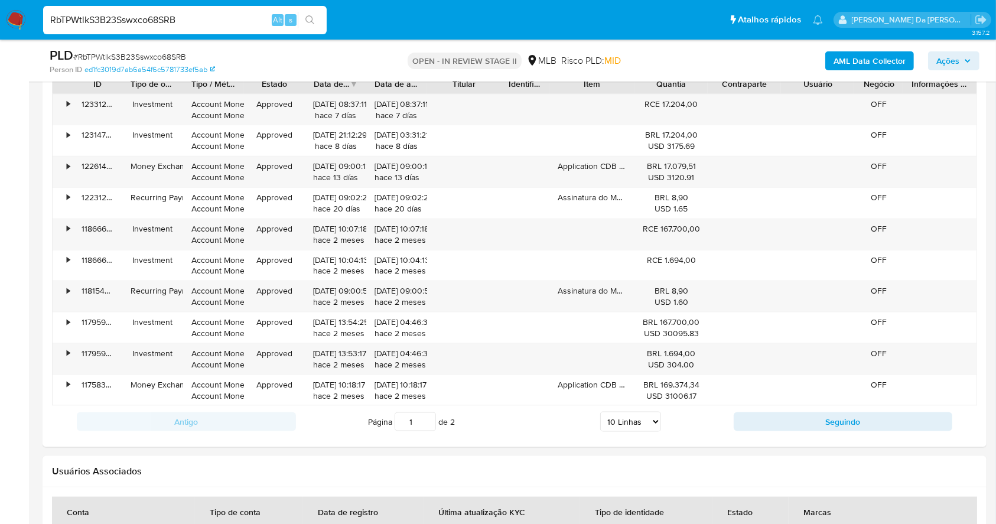
click at [248, 24] on input "RbTPWtlkS3B23Sswxco68SRB" at bounding box center [185, 19] width 284 height 15
paste input "XMVf594XzqmbuSisIutKbRBI"
type input "XMVf594XzqmbuSisIutKbRBI"
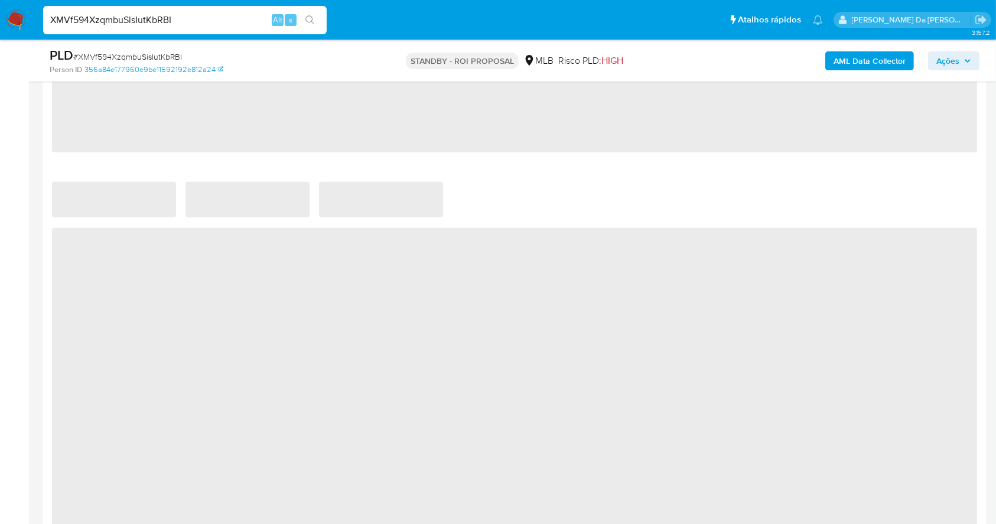
select select "10"
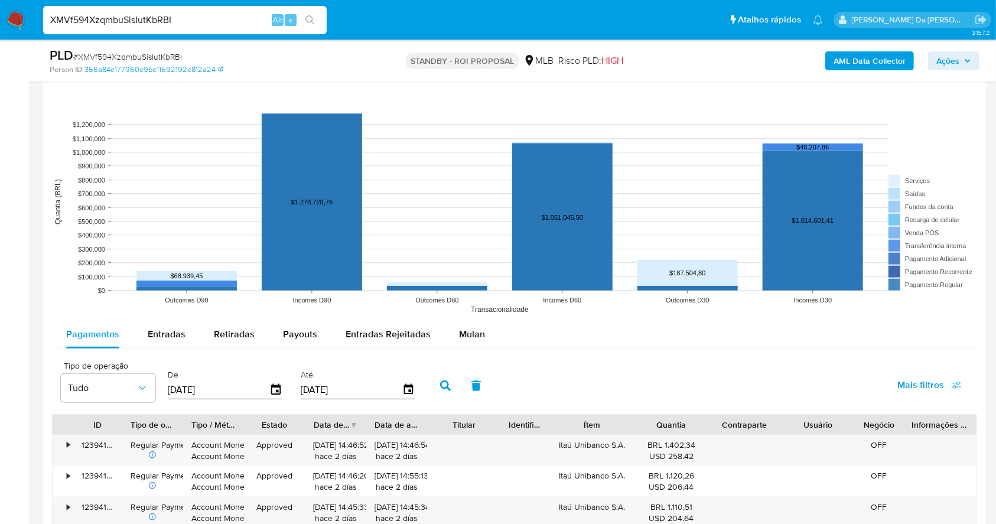
scroll to position [1103, 0]
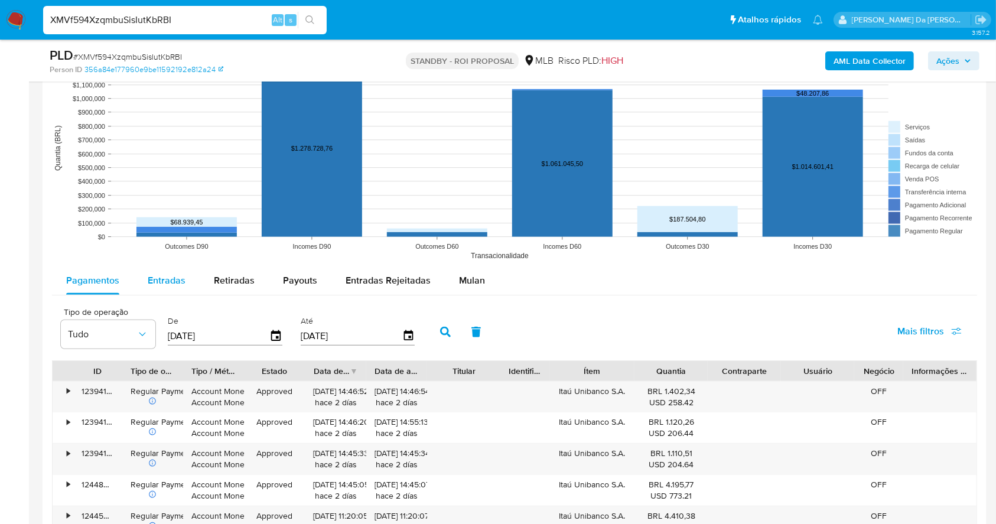
click at [174, 280] on span "Entradas" at bounding box center [167, 281] width 38 height 14
select select "10"
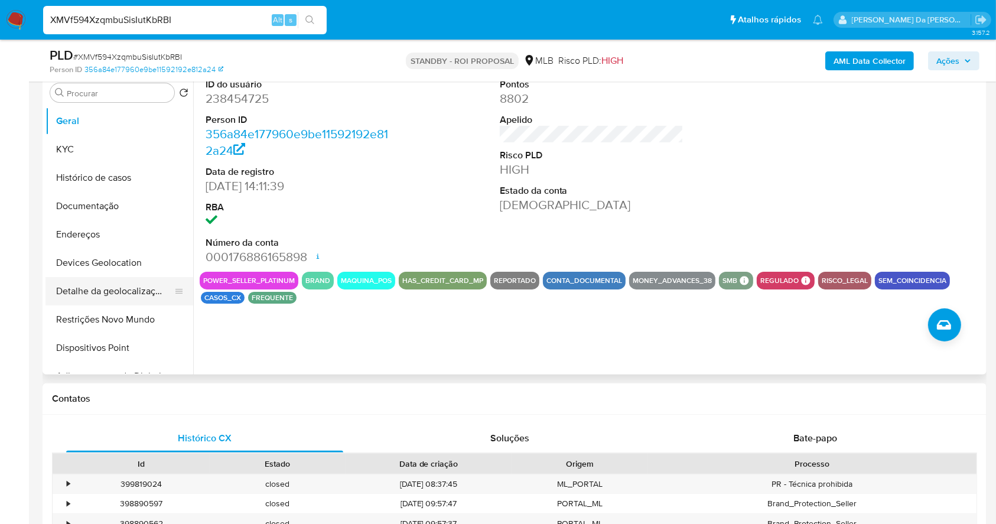
scroll to position [79, 0]
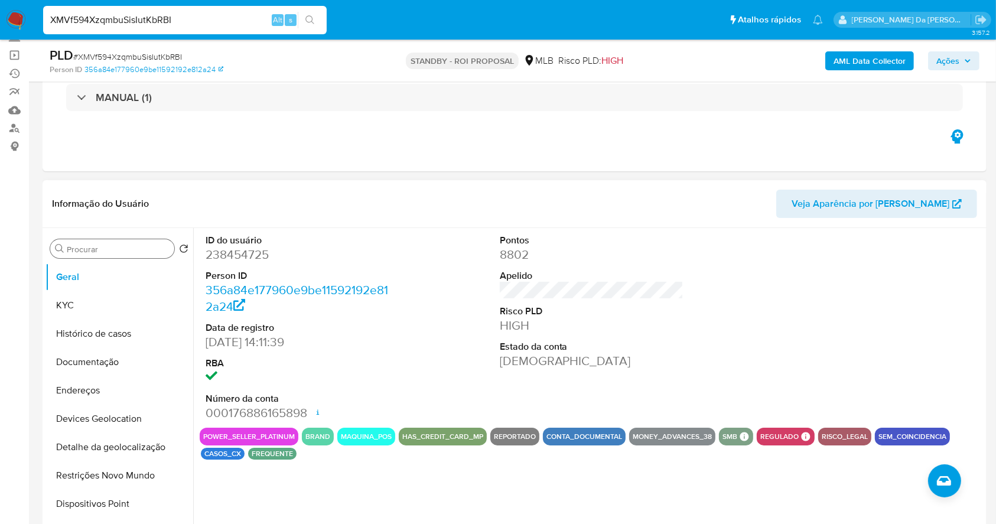
click at [99, 256] on div "Procurar" at bounding box center [112, 248] width 124 height 19
click at [104, 248] on input "Procurar" at bounding box center [118, 249] width 103 height 11
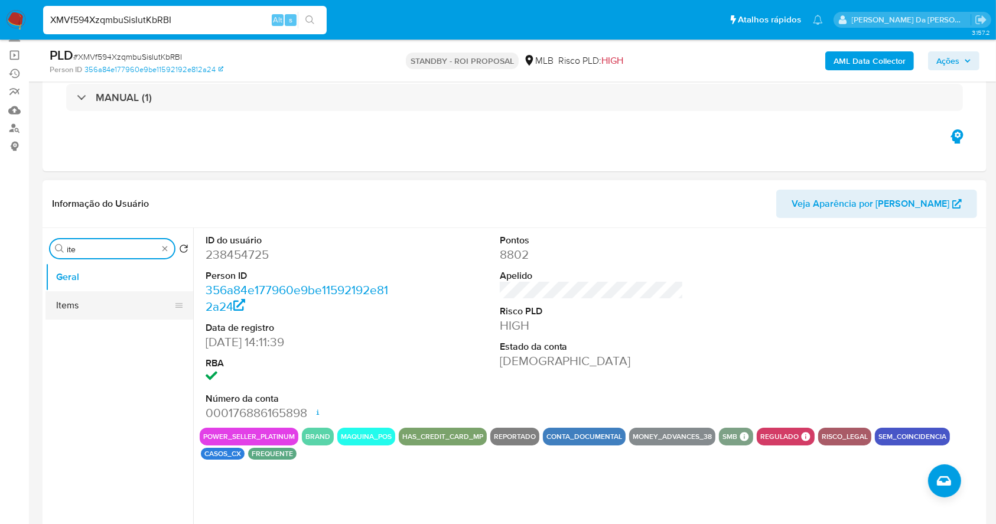
type input "ite"
click at [95, 304] on button "Items" at bounding box center [115, 305] width 138 height 28
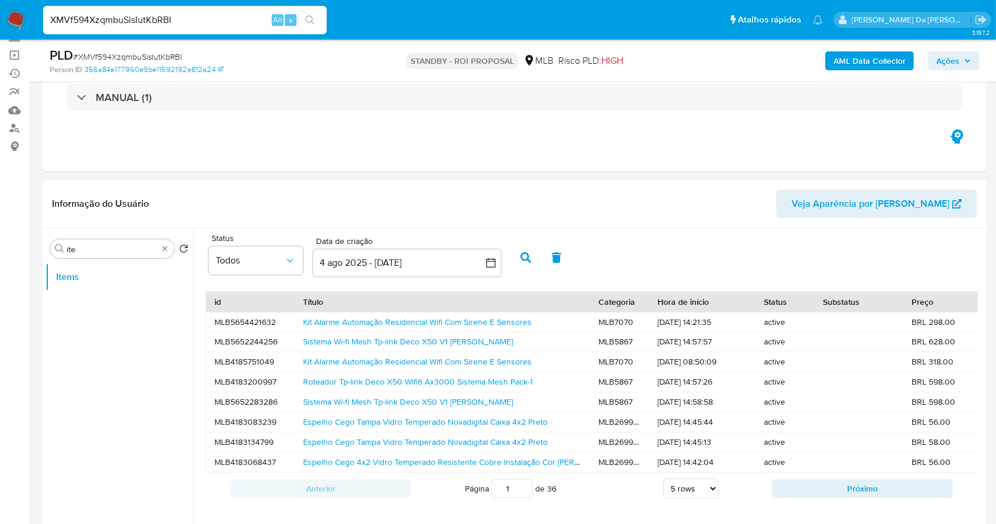
scroll to position [4, 0]
click at [457, 316] on link "Kit Alarme Automação Residencial Wifi Com Sirene E Sensores" at bounding box center [417, 322] width 229 height 12
click at [402, 399] on link "Sistema Wi-fi Mesh Tp-link Deco X50 V1 Branco" at bounding box center [408, 402] width 210 height 12
click at [384, 436] on link "Espelho Cego Tampa Vidro Temperado Novadigital Caixa 4x2 Preto" at bounding box center [425, 442] width 245 height 12
click at [123, 19] on input "XMVf594XzqmbuSisIutKbRBI" at bounding box center [185, 19] width 284 height 15
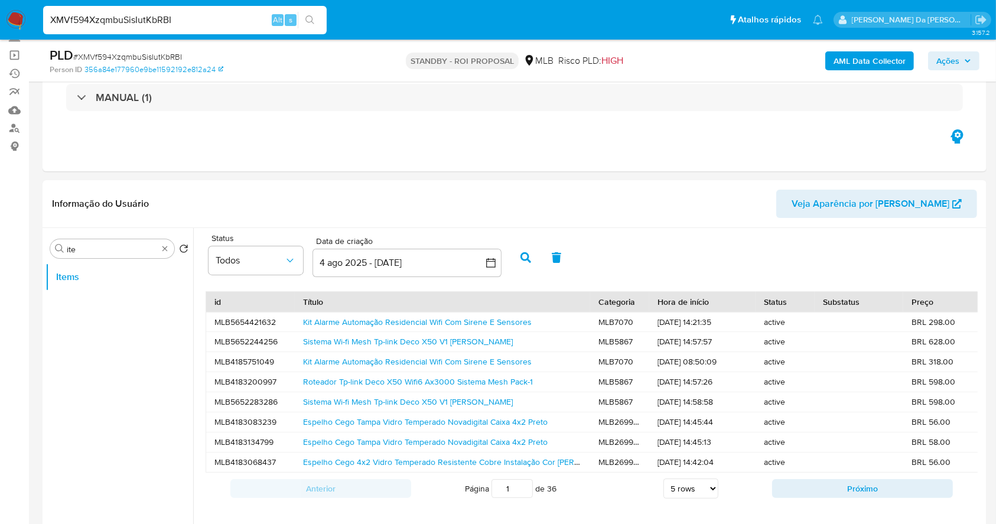
click at [123, 19] on input "XMVf594XzqmbuSisIutKbRBI" at bounding box center [185, 19] width 284 height 15
paste input "2je2c48oK2kBtFcrCiSXzIwH"
type input "2je2c48oK2kBtFcrCiSXzIwH"
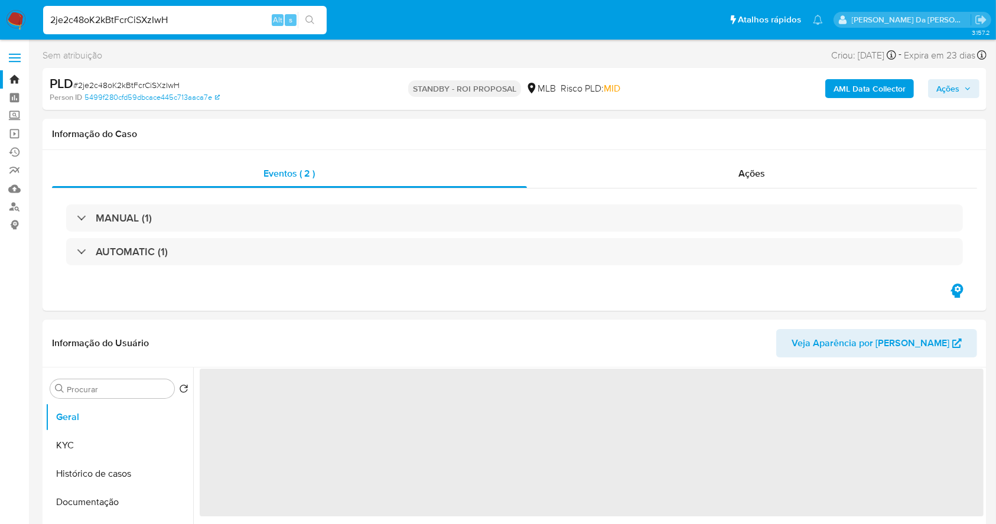
select select "10"
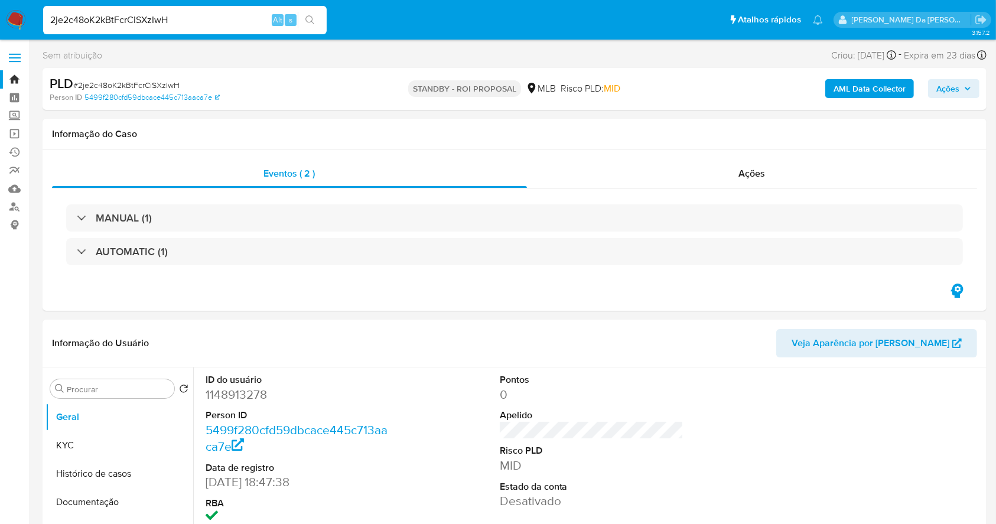
click at [195, 26] on input "2je2c48oK2kBtFcrCiSXzIwH" at bounding box center [185, 19] width 284 height 15
paste input "39160439574"
type input "39160439574"
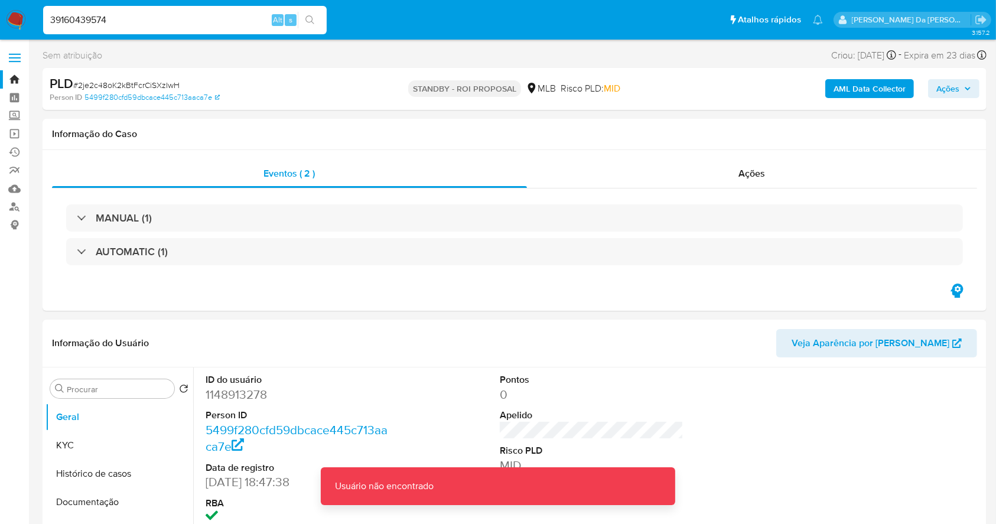
click at [23, 13] on img at bounding box center [16, 20] width 20 height 20
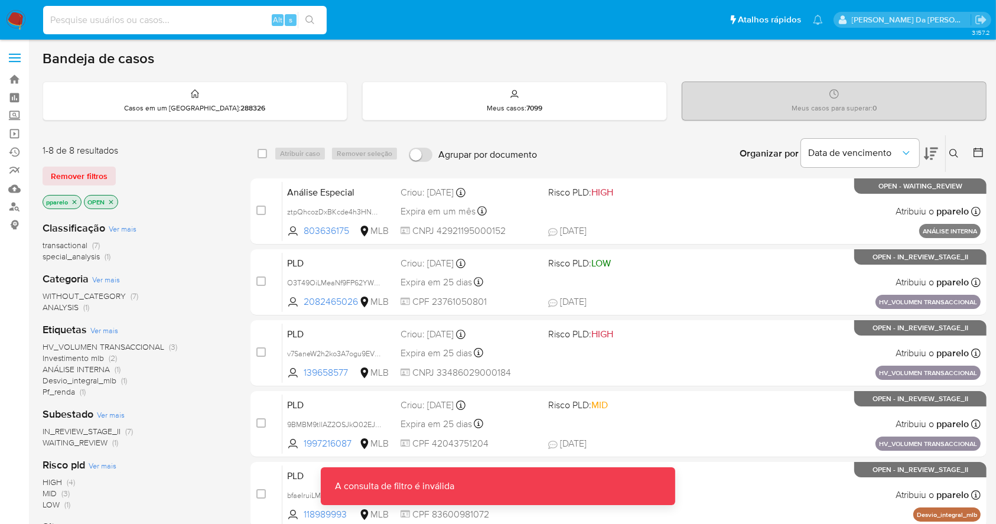
click at [175, 27] on input at bounding box center [185, 19] width 284 height 15
paste input "Z3pFHQVrzrU7yF8IF4g9aO6n"
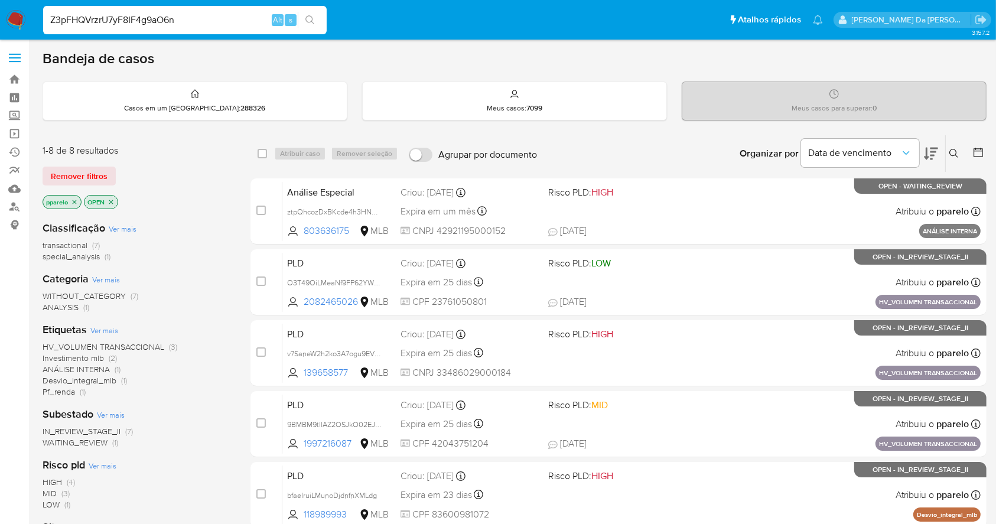
type input "Z3pFHQVrzrU7yF8IF4g9aO6n"
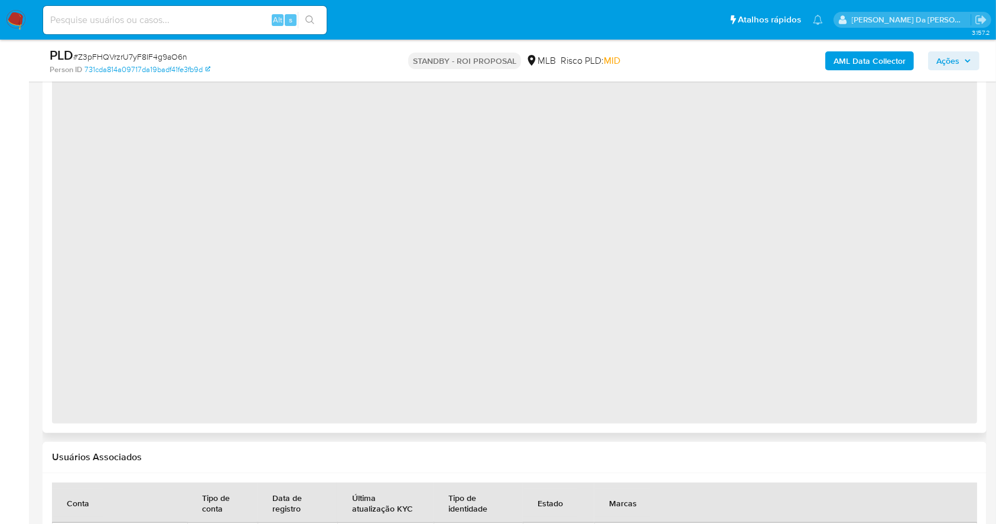
select select "10"
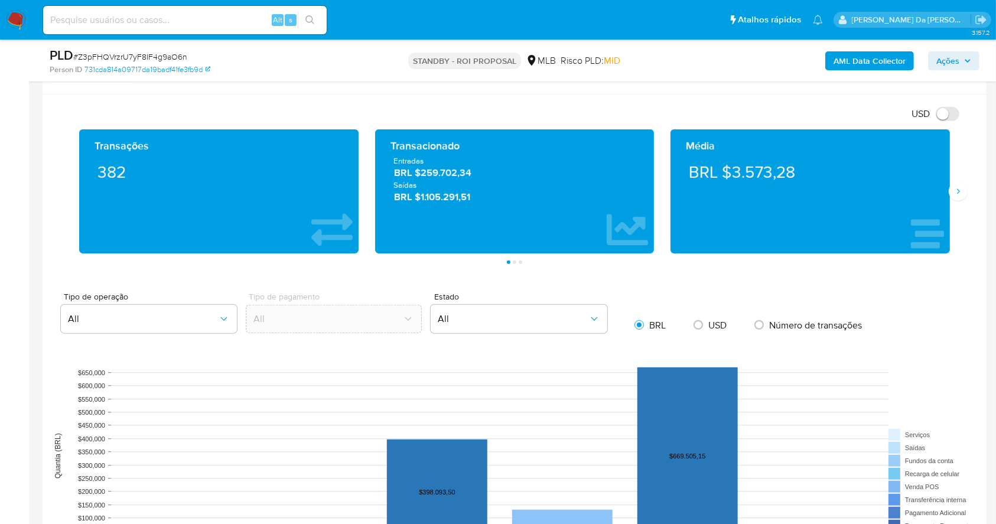
scroll to position [630, 0]
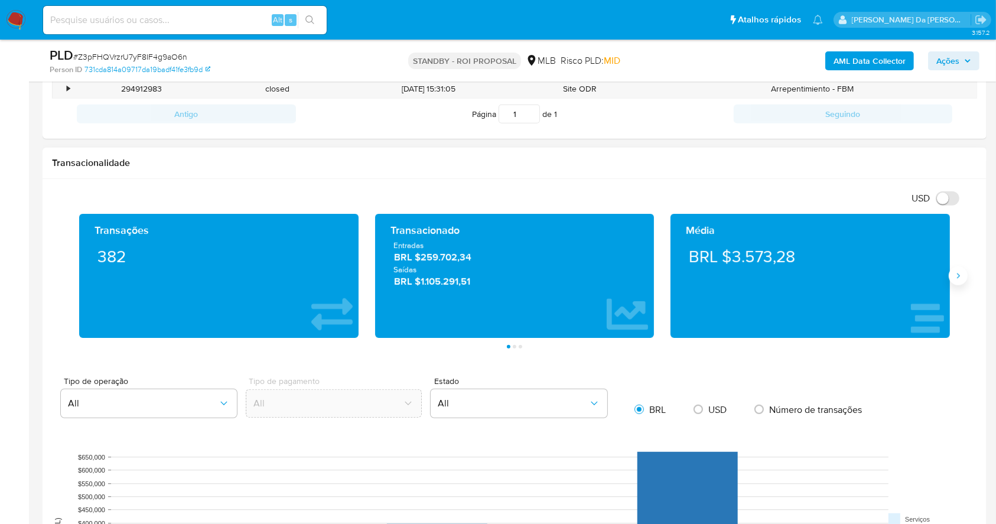
click at [958, 274] on icon "Siguiente" at bounding box center [958, 276] width 3 height 5
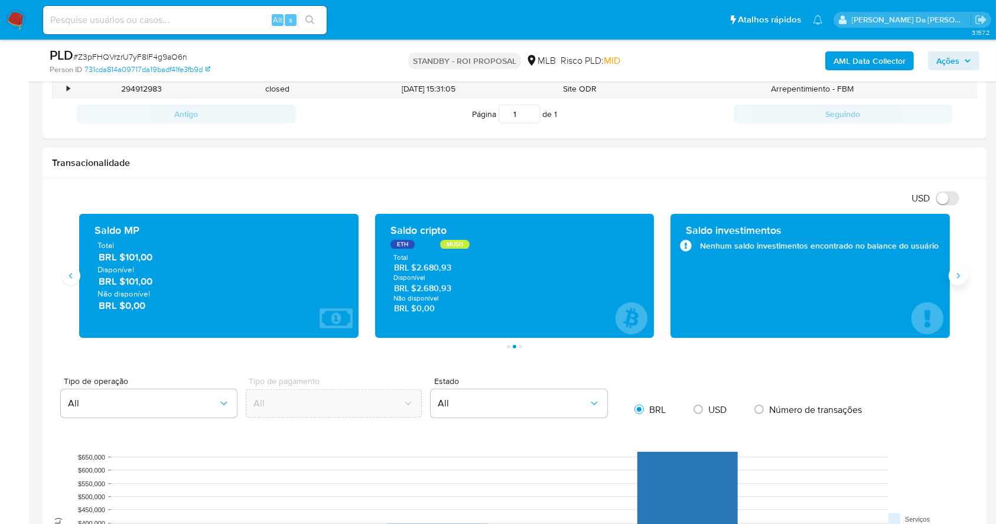
click at [958, 274] on icon "Siguiente" at bounding box center [958, 276] width 3 height 5
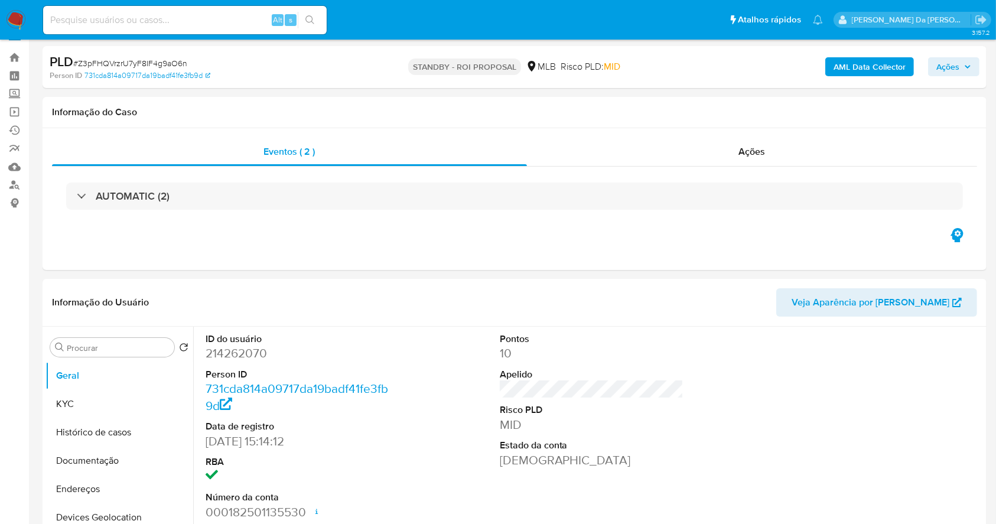
scroll to position [0, 0]
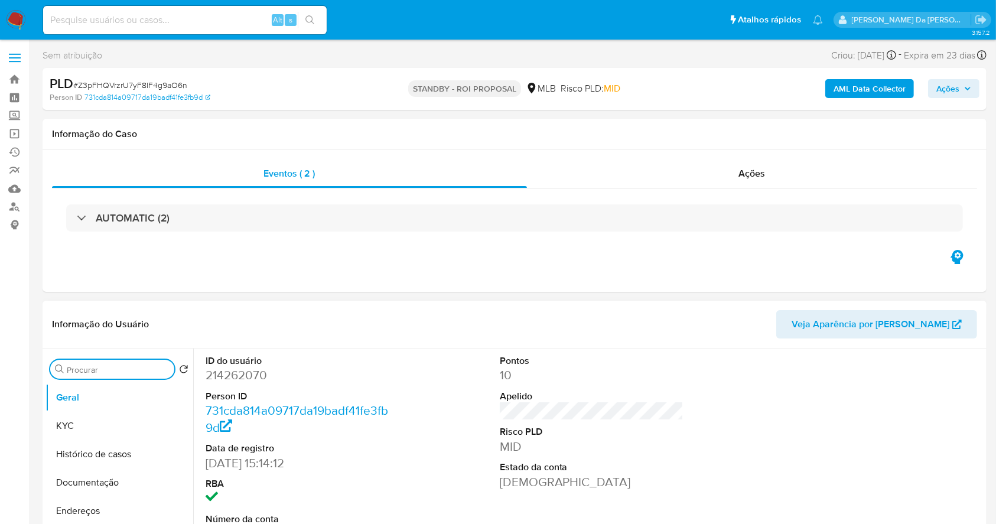
click at [83, 375] on input "Procurar" at bounding box center [118, 370] width 103 height 11
click at [85, 366] on input "Procurar" at bounding box center [118, 370] width 103 height 11
type input "res"
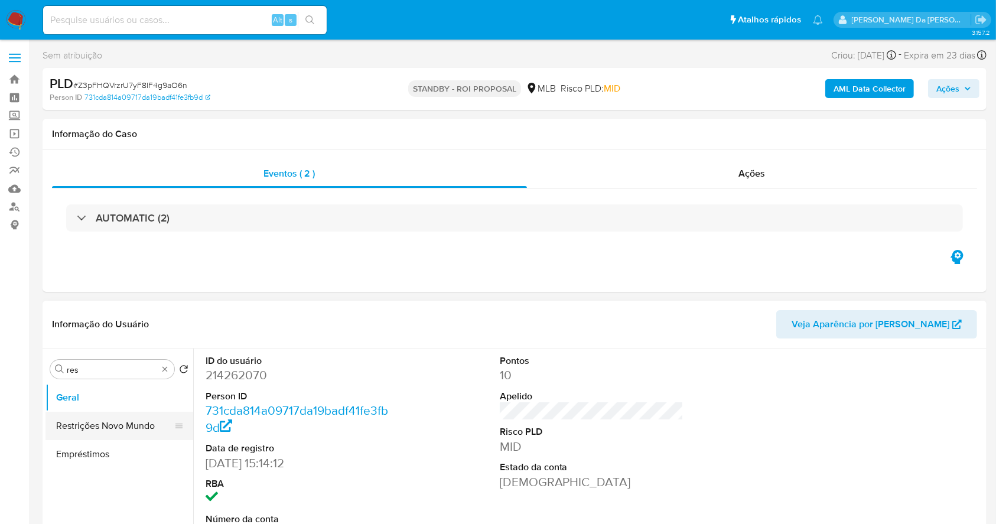
click at [104, 423] on button "Restrições Novo Mundo" at bounding box center [115, 426] width 138 height 28
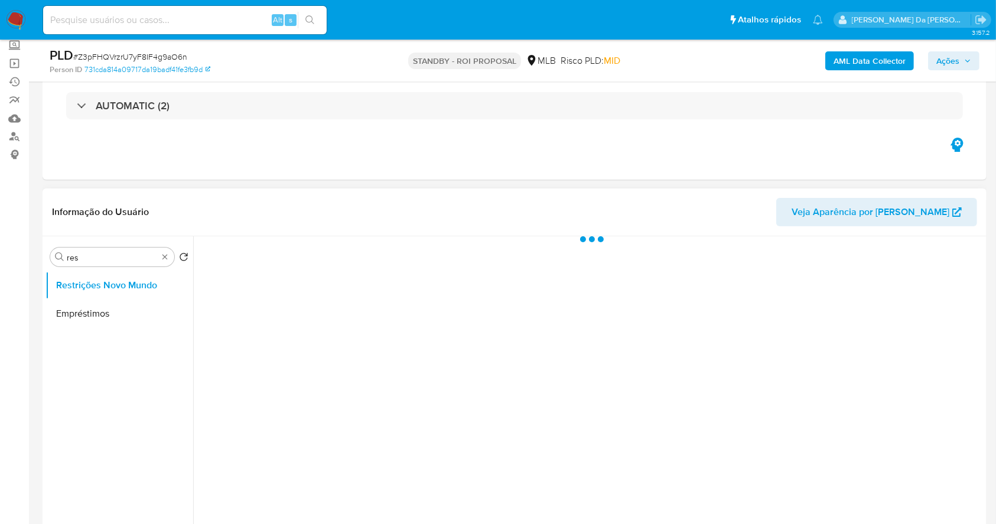
scroll to position [157, 0]
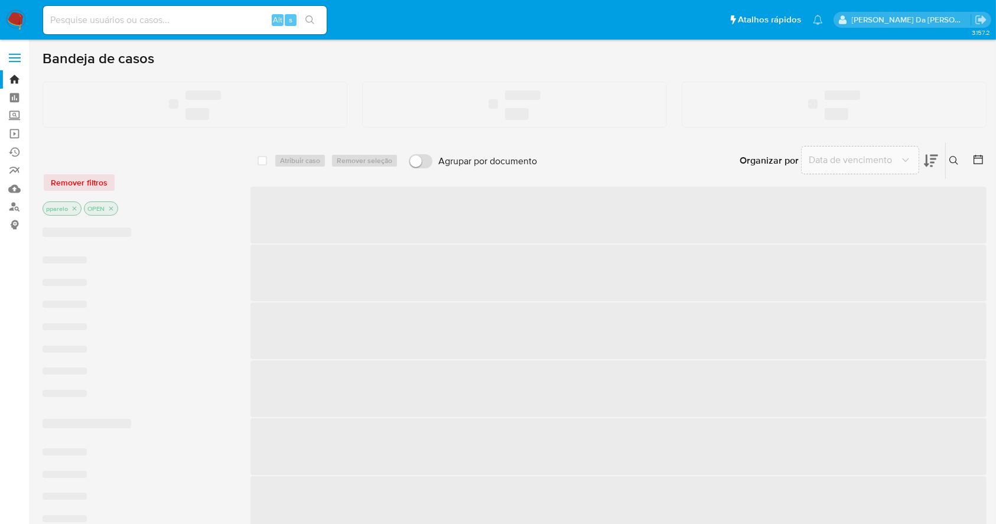
click at [225, 23] on input at bounding box center [185, 19] width 284 height 15
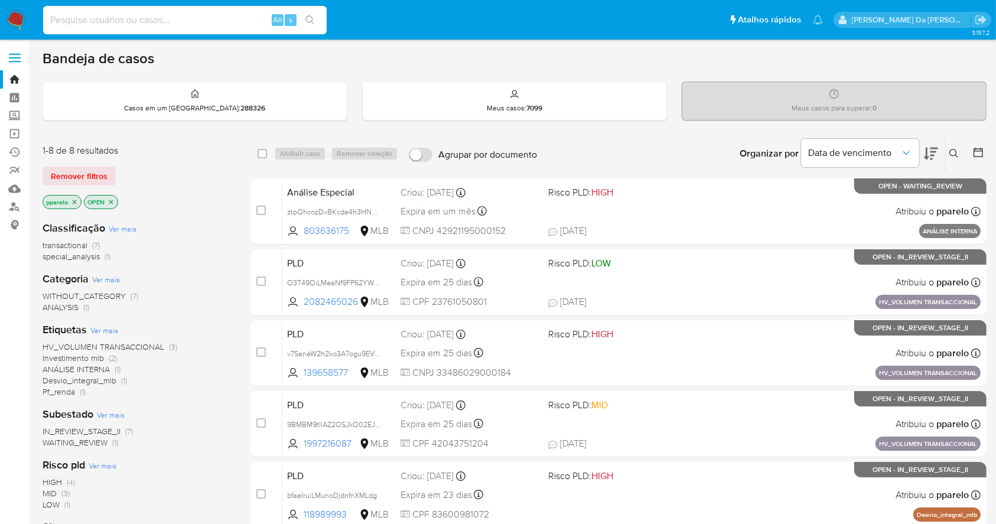
paste input "2je2c48oK2kBtFcrCiSXzIwH"
type input "2je2c48oK2kBtFcrCiSXzIwH"
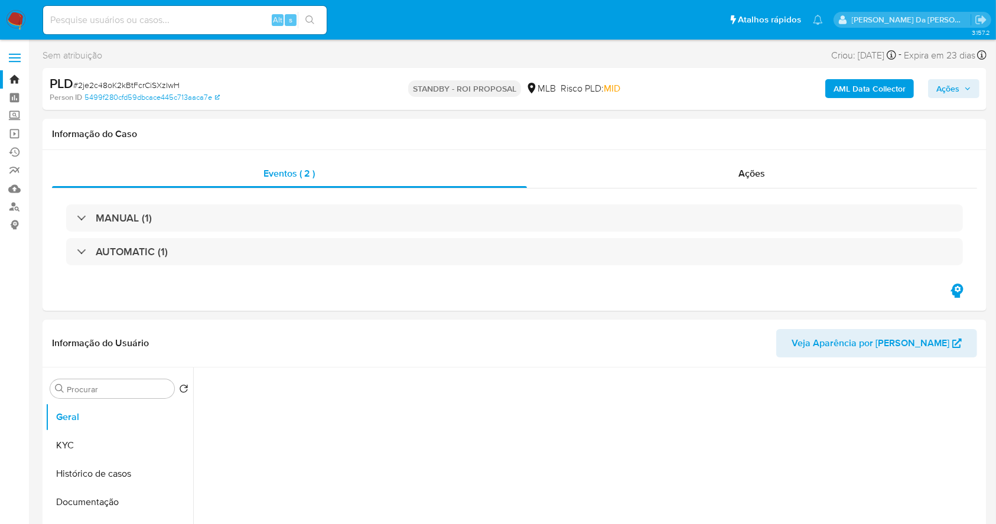
select select "10"
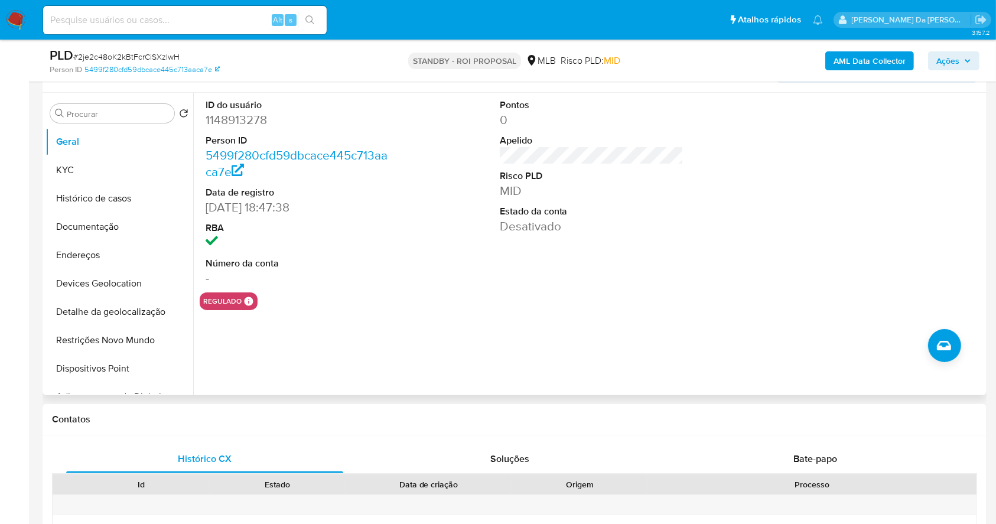
scroll to position [236, 0]
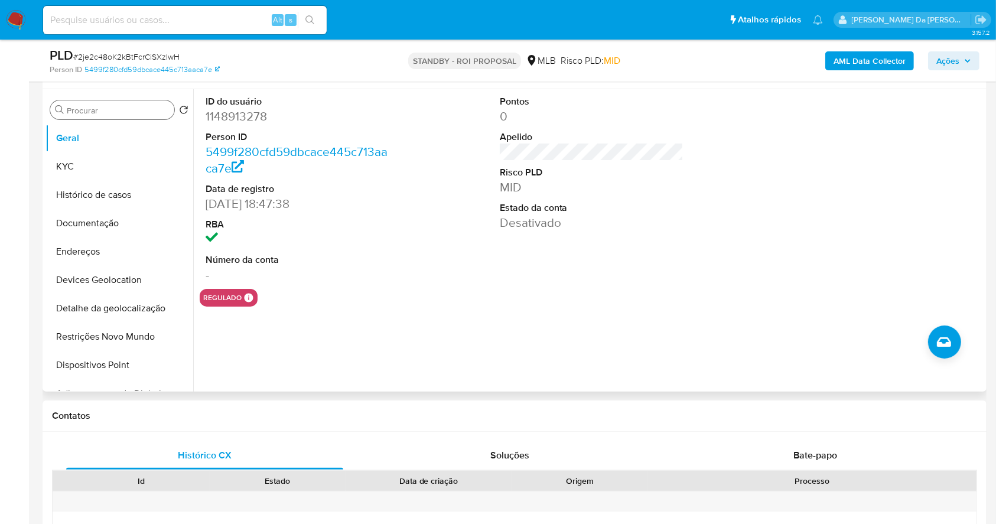
click at [110, 118] on div "Procurar" at bounding box center [112, 109] width 124 height 19
click at [111, 110] on input "Procurar" at bounding box center [118, 110] width 103 height 11
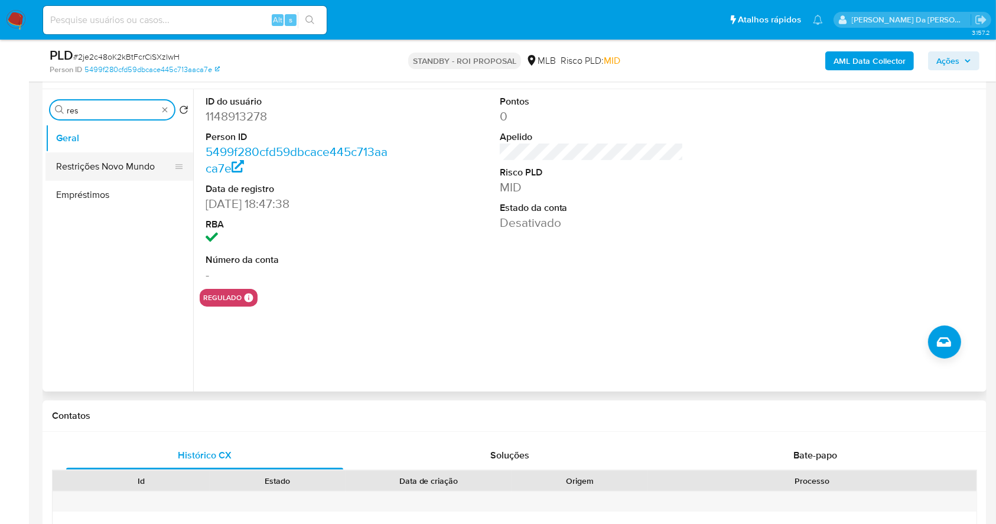
type input "res"
click at [92, 167] on button "Restrições Novo Mundo" at bounding box center [115, 166] width 138 height 28
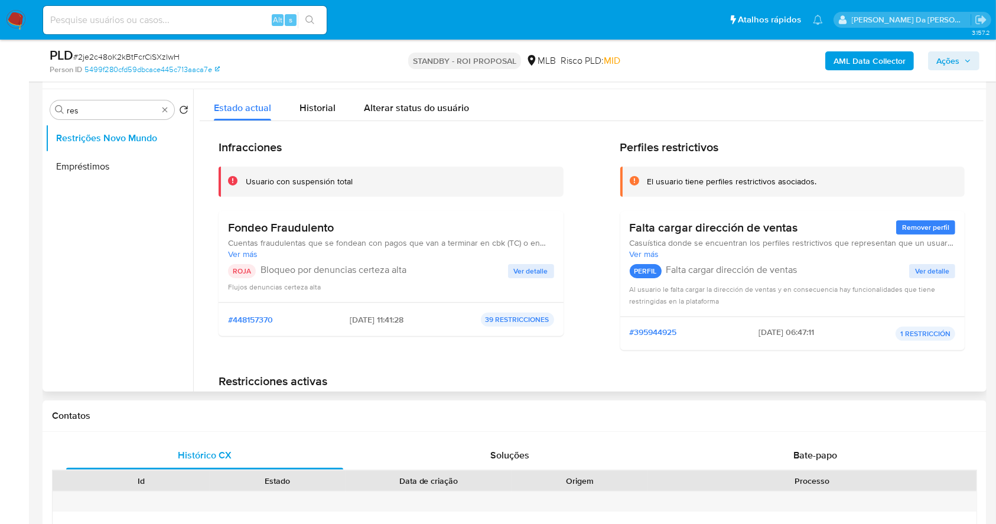
click at [686, 318] on div "#395944925 2025-07-26 - 06:47:11 1 RESTRICCIÓN" at bounding box center [793, 334] width 345 height 34
click at [176, 32] on div "Alt s" at bounding box center [185, 20] width 284 height 28
click at [185, 21] on input at bounding box center [185, 19] width 284 height 15
paste input "9u64HPbC4XoYpaM1ffPlJV1i"
type input "9u64HPbC4XoYpaM1ffPlJV1i"
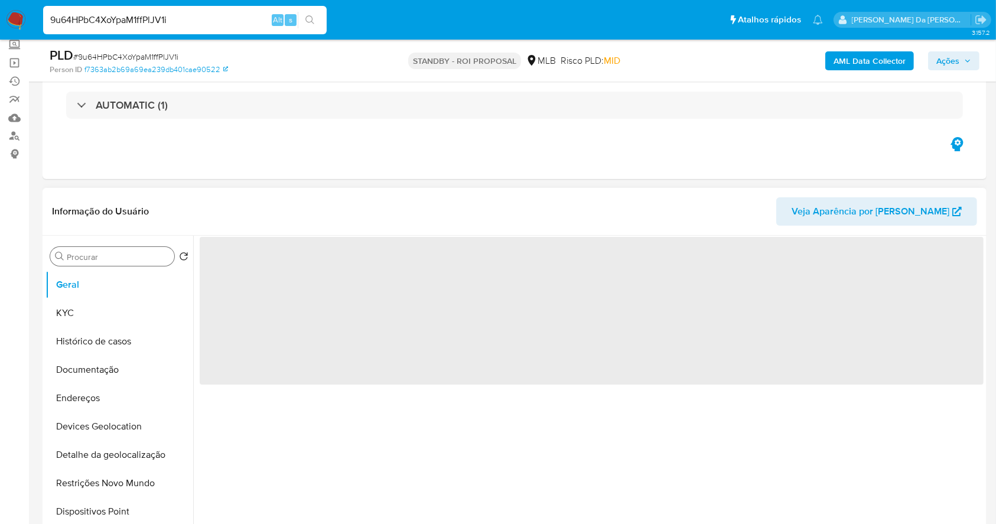
scroll to position [79, 0]
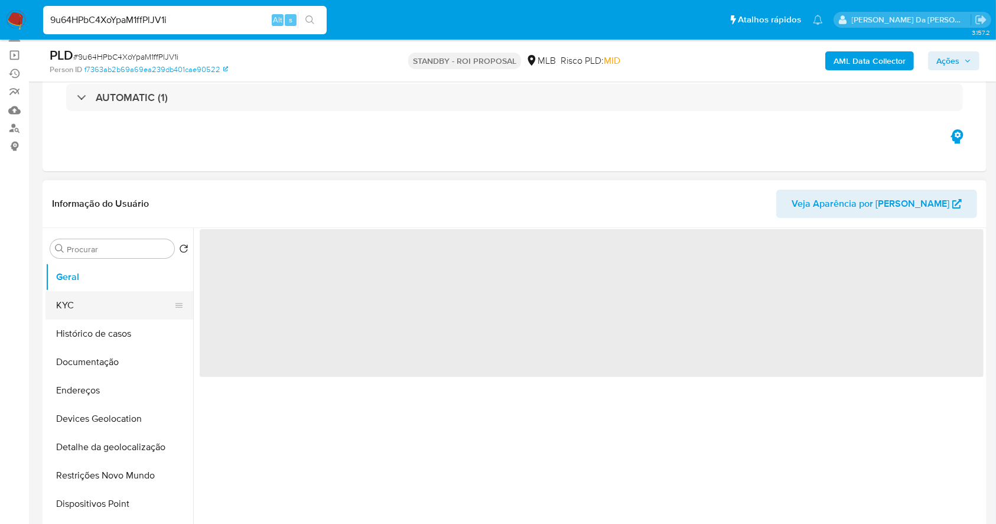
click at [92, 310] on button "KYC" at bounding box center [115, 305] width 138 height 28
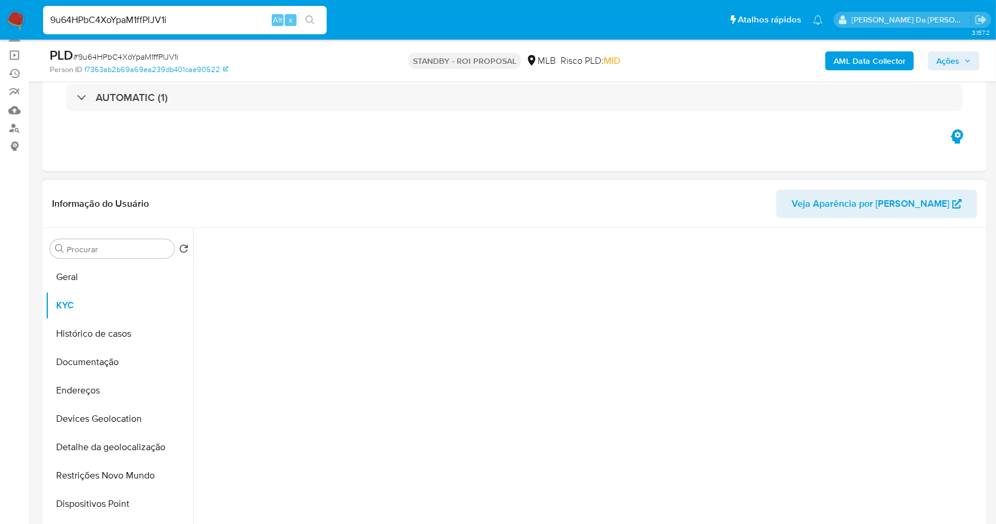
select select "10"
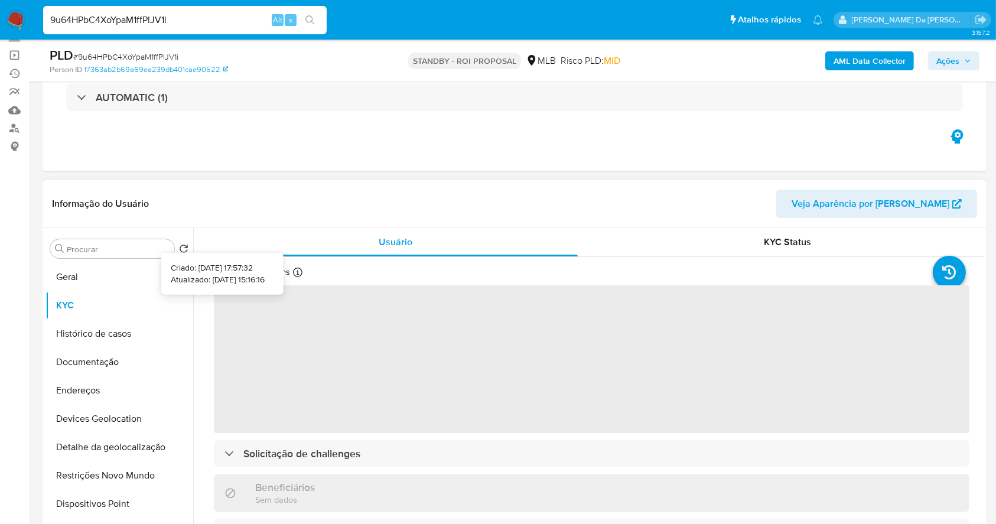
click at [298, 271] on icon at bounding box center [297, 272] width 9 height 9
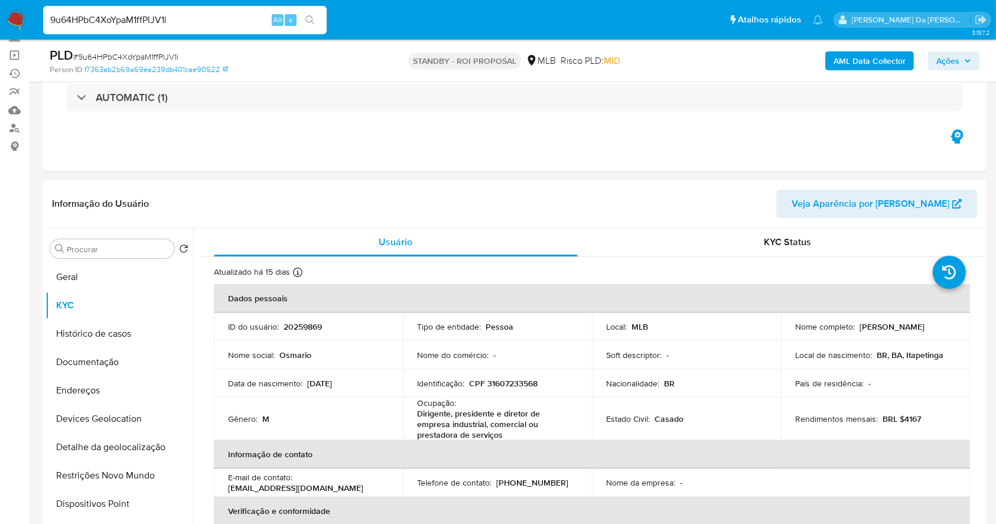
click at [253, 22] on input "9u64HPbC4XoYpaM1ffPlJV1i" at bounding box center [185, 19] width 284 height 15
paste input "aKRSc0OVGCm98tGMiuH2hRje"
type input "aKRSc0OVGCm98tGMiuH2hRje"
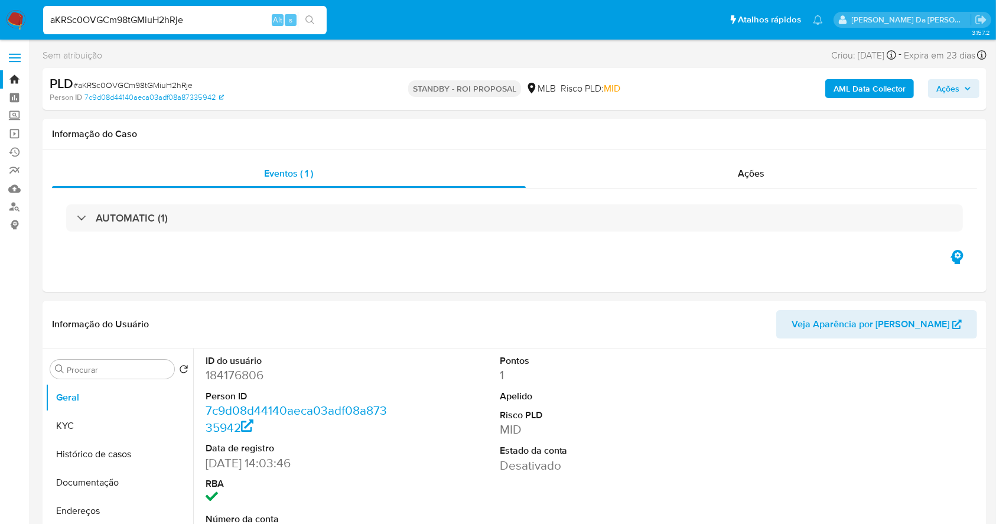
select select "10"
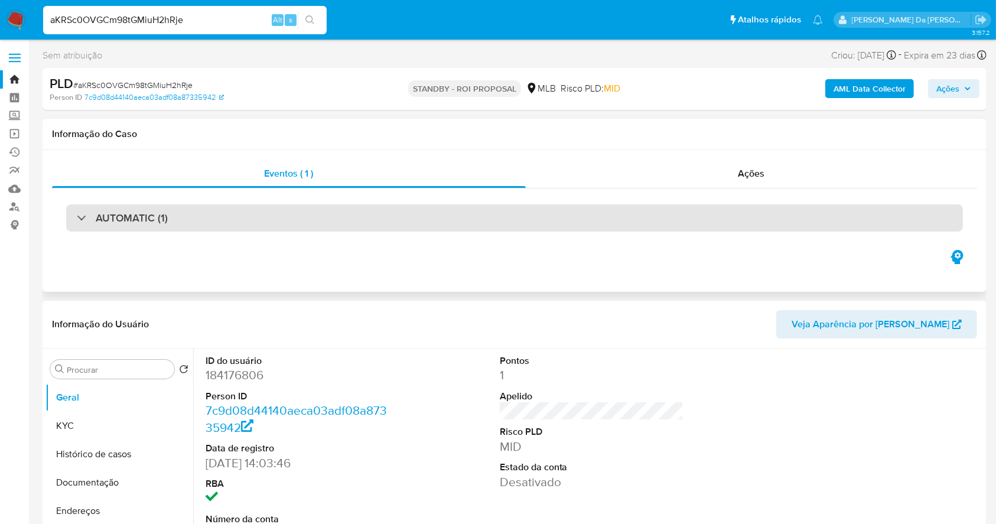
scroll to position [79, 0]
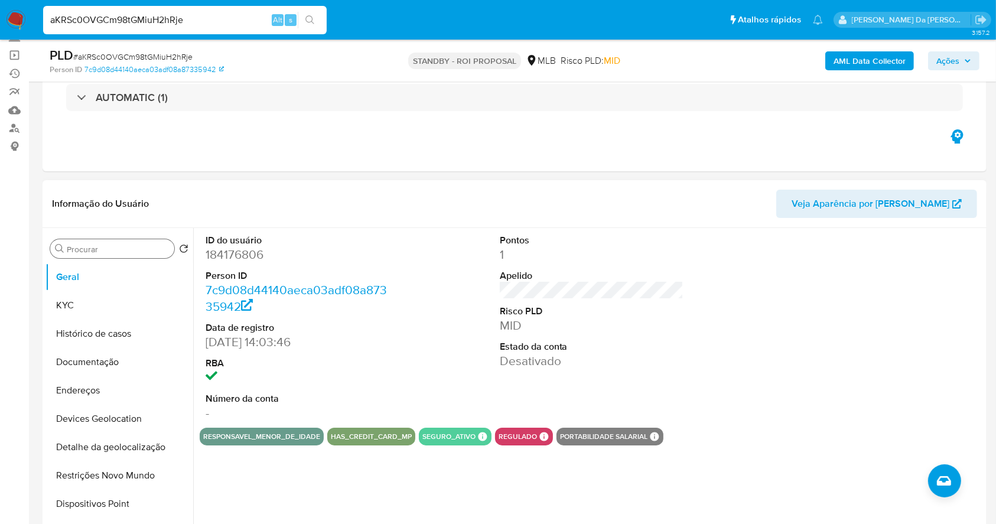
click at [145, 250] on input "Procurar" at bounding box center [118, 249] width 103 height 11
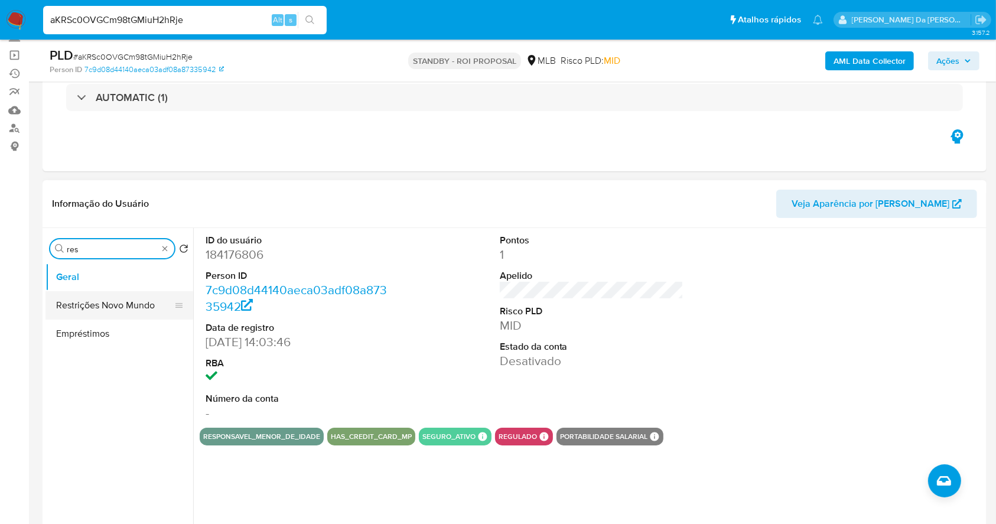
type input "res"
click at [152, 309] on button "Restrições Novo Mundo" at bounding box center [115, 305] width 138 height 28
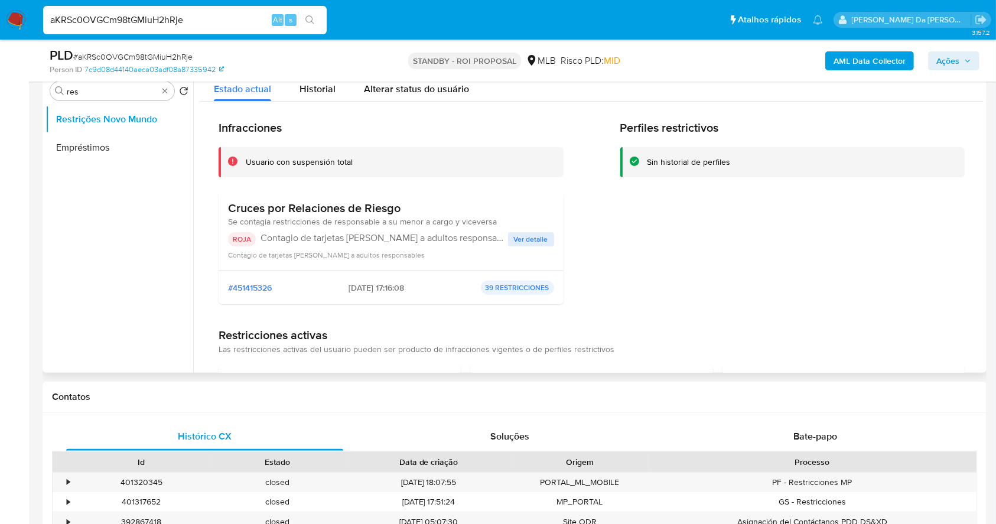
scroll to position [157, 0]
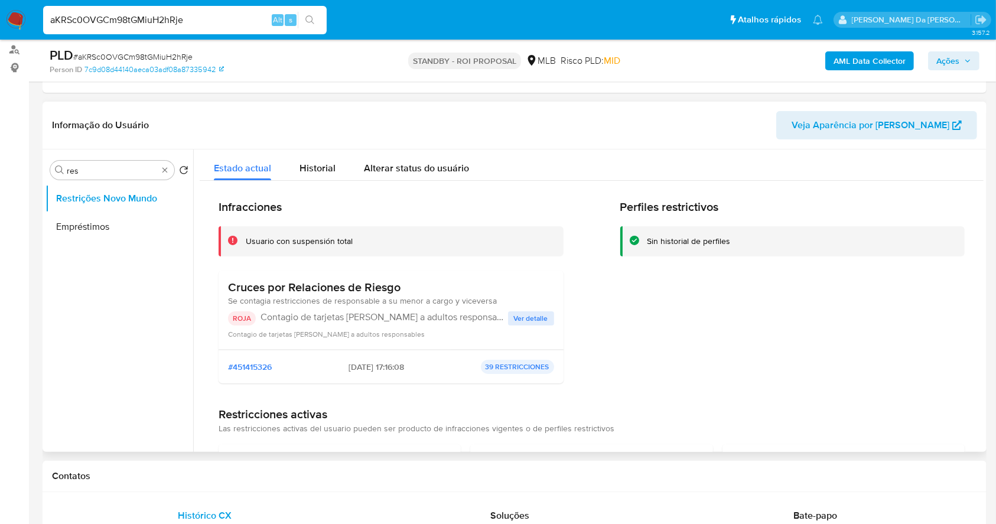
click at [533, 319] on span "Ver detalle" at bounding box center [531, 319] width 34 height 12
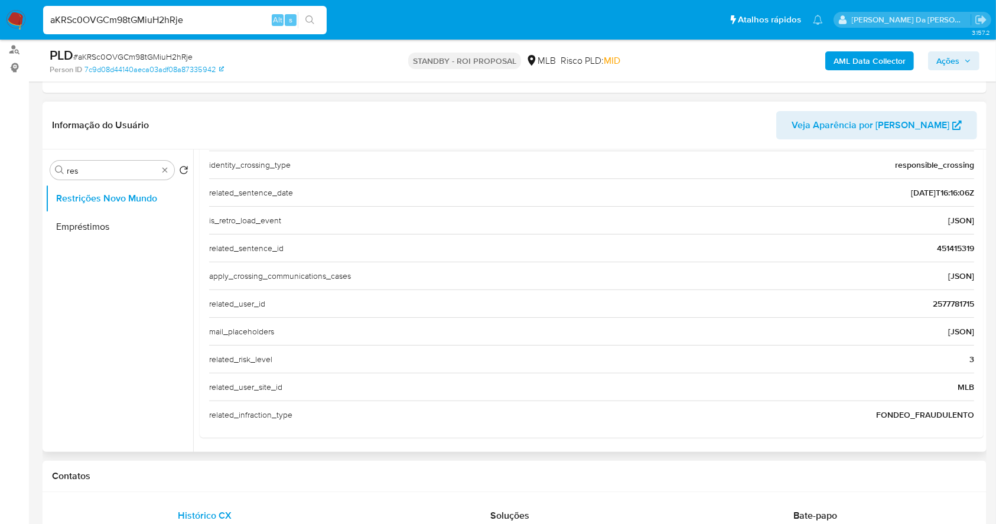
scroll to position [0, 0]
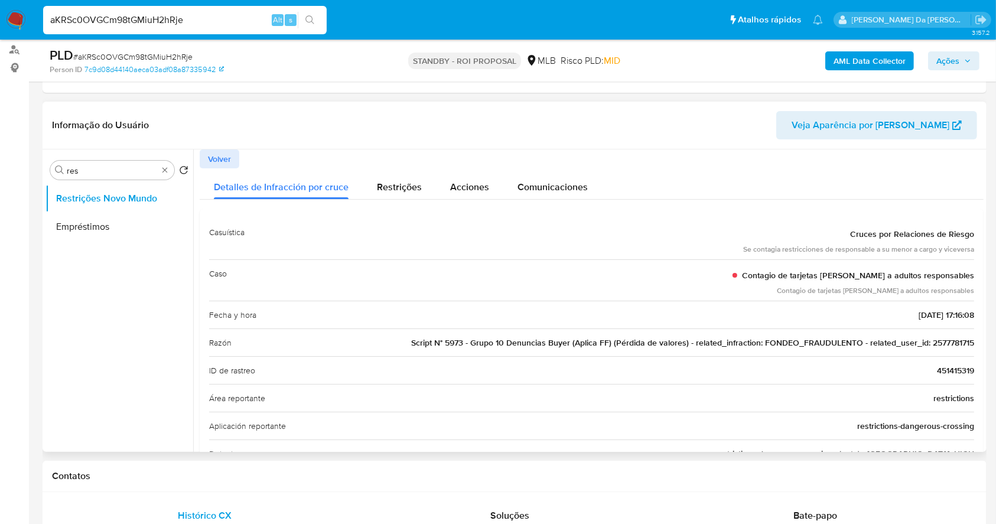
click at [228, 163] on span "Volver" at bounding box center [219, 159] width 23 height 17
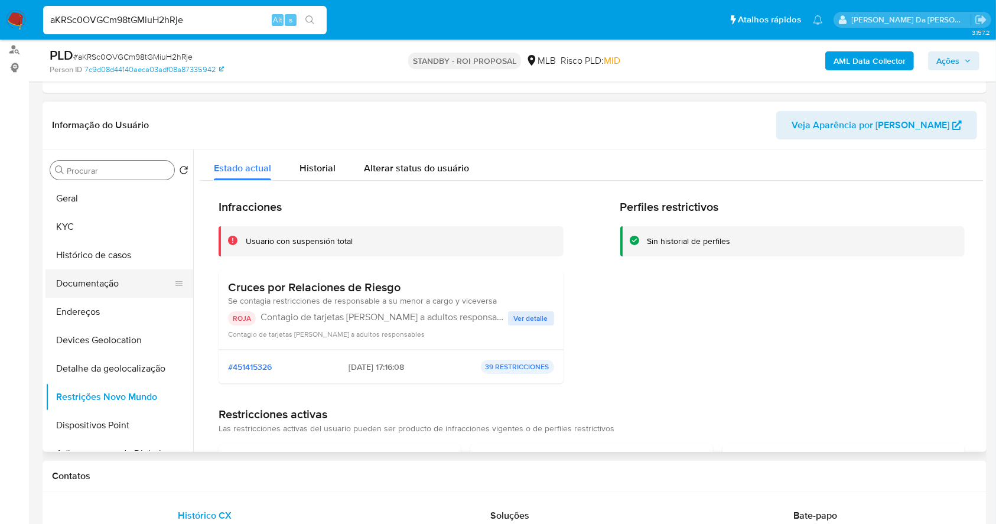
click at [76, 287] on button "Documentação" at bounding box center [115, 283] width 138 height 28
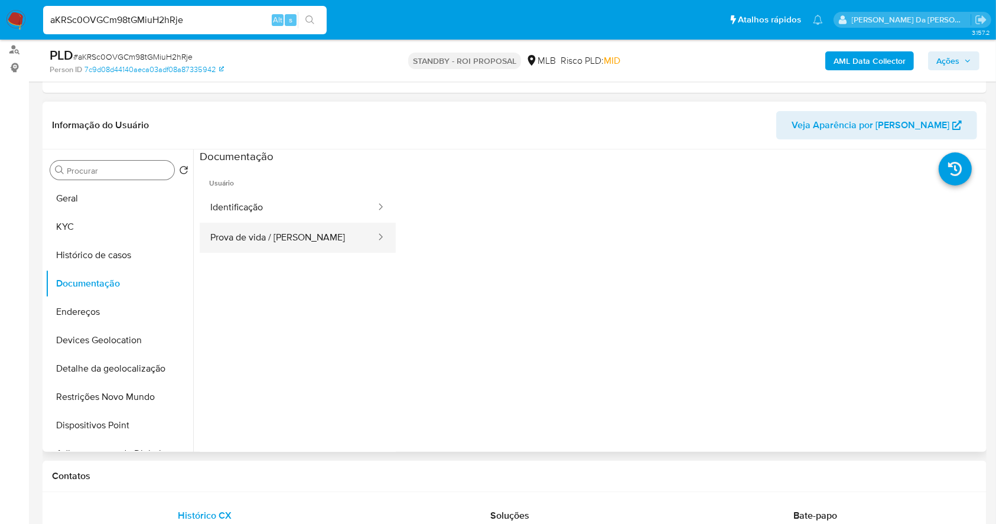
click at [285, 249] on button "Prova de vida / [PERSON_NAME]" at bounding box center [288, 238] width 177 height 30
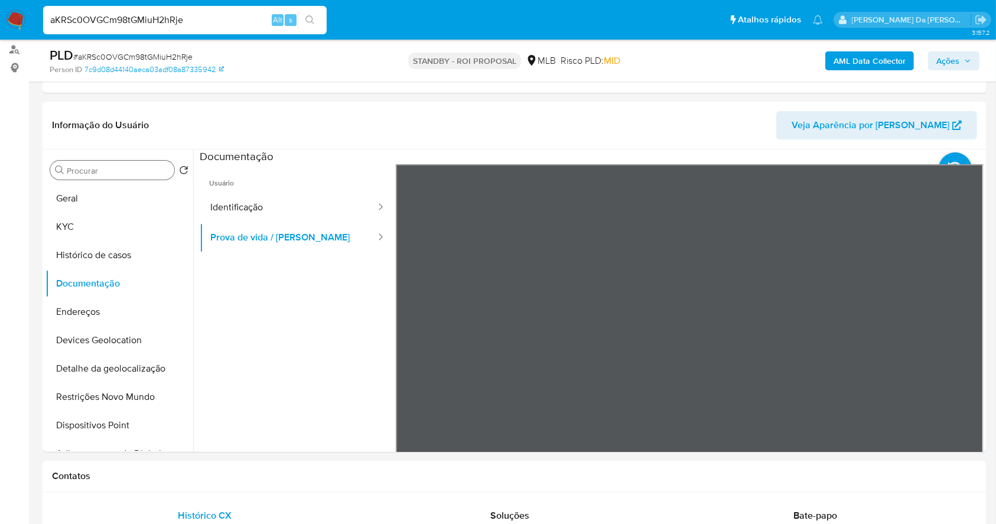
click at [253, 34] on div "aKRSc0OVGCm98tGMiuH2hRje Alt s" at bounding box center [185, 20] width 284 height 28
click at [256, 26] on input "aKRSc0OVGCm98tGMiuH2hRje" at bounding box center [185, 19] width 284 height 15
click at [257, 26] on input "aKRSc0OVGCm98tGMiuH2hRje" at bounding box center [185, 19] width 284 height 15
paste input "XvNrYCHLVtcFnyFOpfW1fbvN"
type input "XvNrYCHLVtcFnyFOpfW1fbvN"
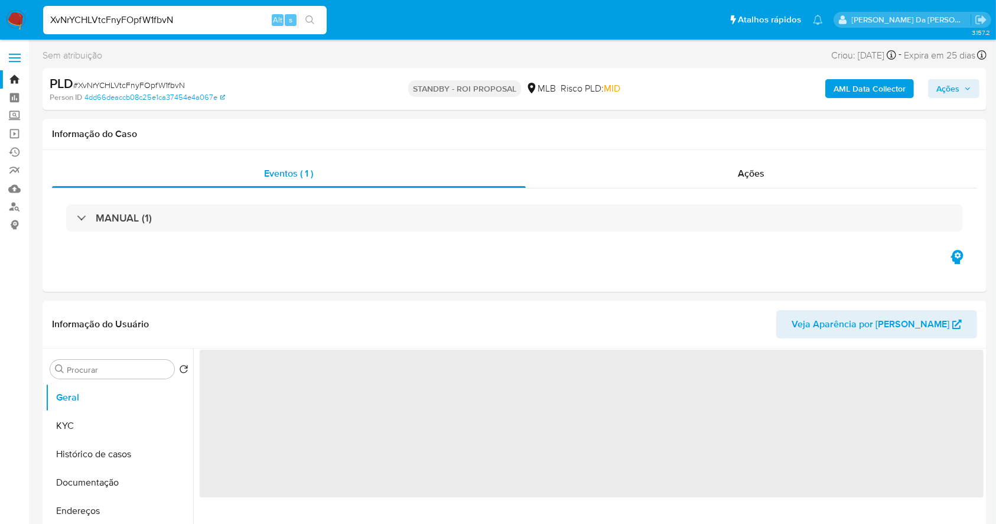
select select "10"
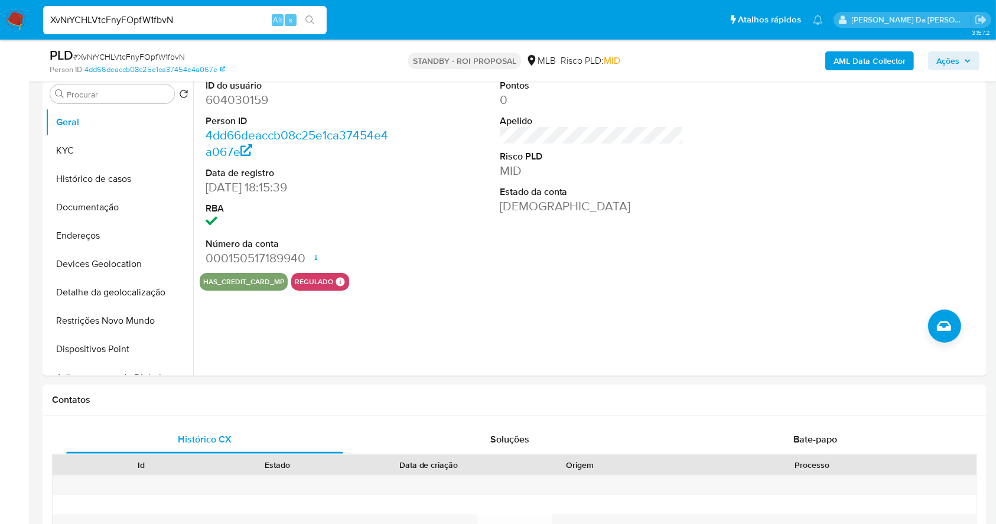
scroll to position [57, 0]
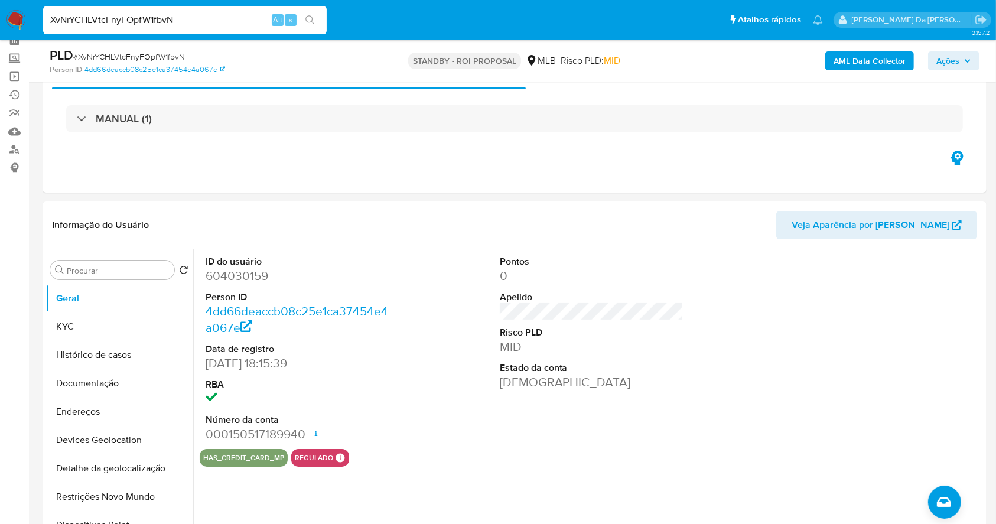
click at [202, 24] on input "XvNrYCHLVtcFnyFOpfW1fbvN" at bounding box center [185, 19] width 284 height 15
paste input "JgnEuQWPlEw3wHYGwADqqRsI"
type input "JgnEuQWPlEw3wHYGwADqqRsI"
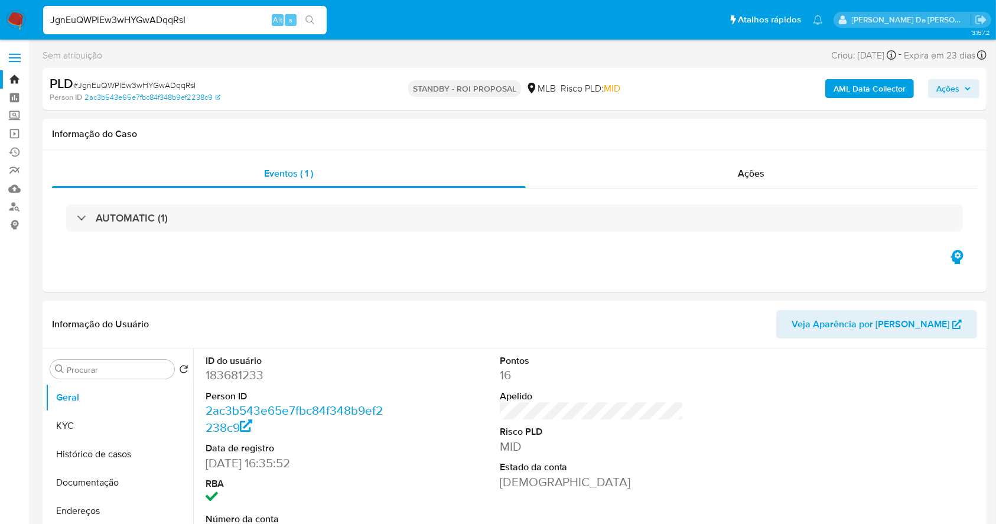
select select "10"
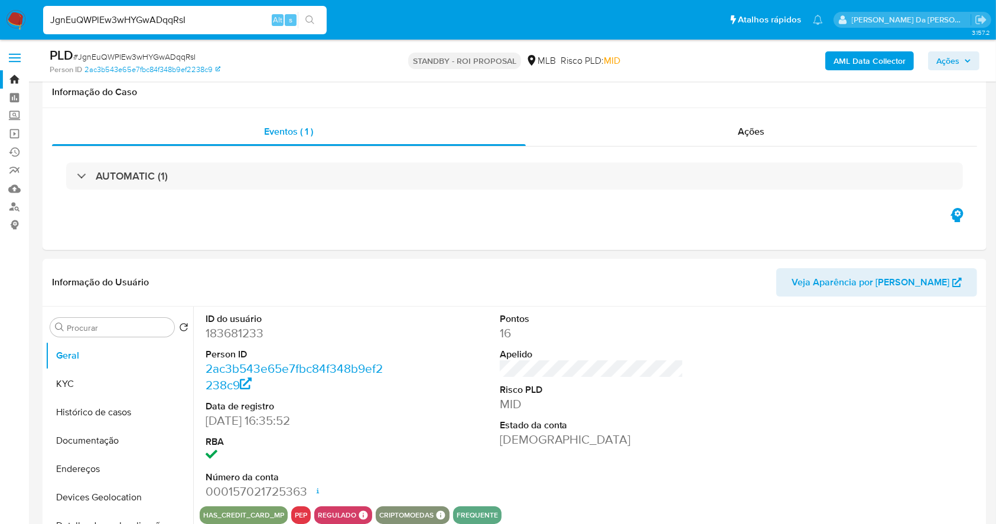
scroll to position [271, 0]
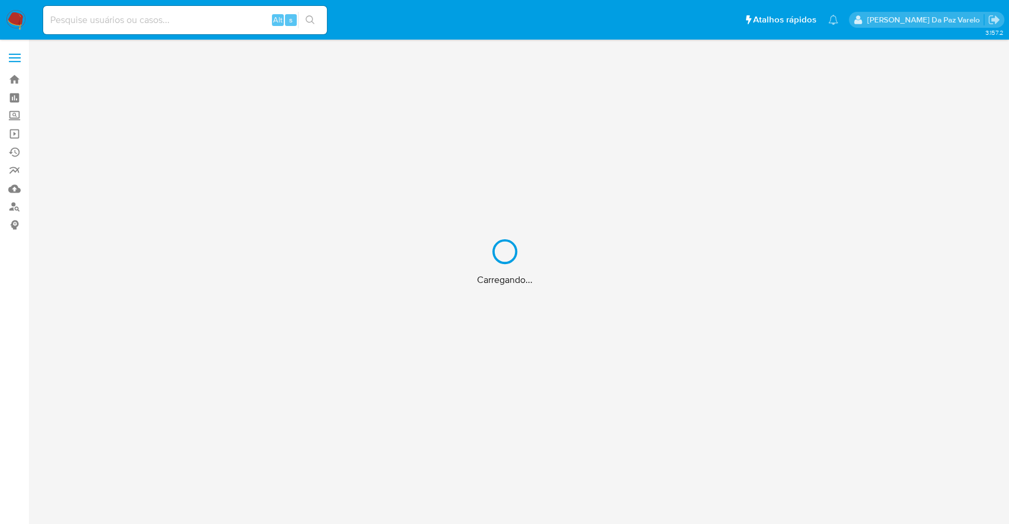
click at [213, 22] on div "Carregando..." at bounding box center [504, 262] width 1009 height 524
click at [221, 19] on div "Carregando..." at bounding box center [504, 262] width 1009 height 524
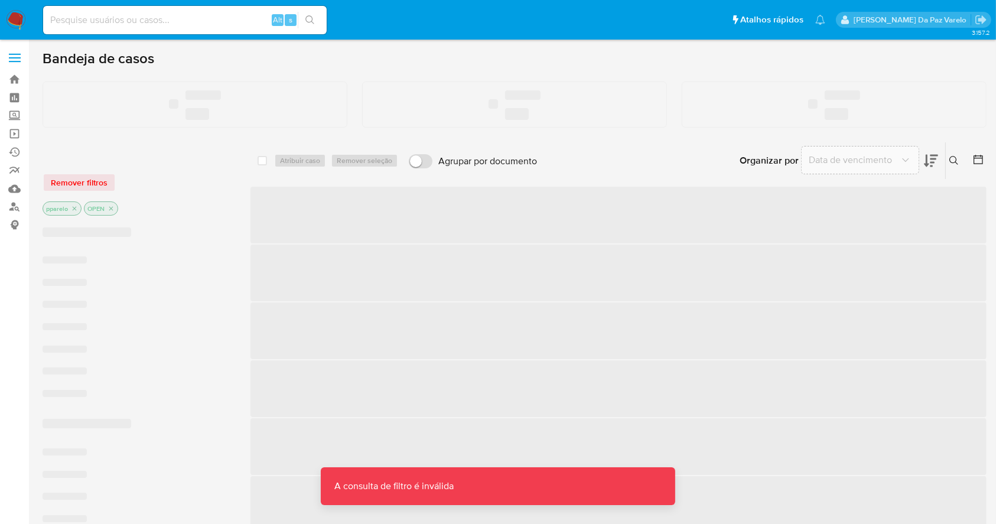
click at [221, 19] on input at bounding box center [185, 19] width 284 height 15
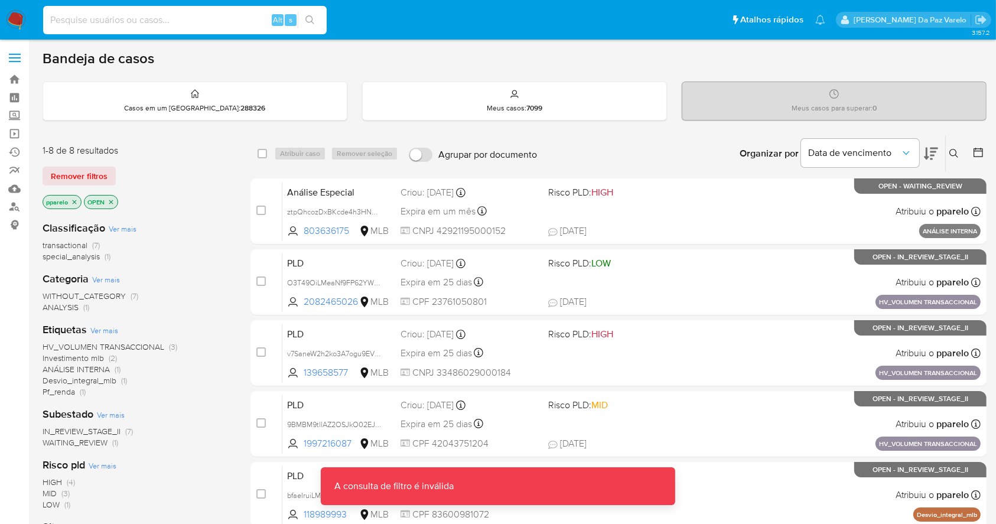
click at [221, 19] on input at bounding box center [185, 19] width 284 height 15
paste input "2577781715"
click at [310, 15] on icon "search-icon" at bounding box center [310, 19] width 9 height 9
click at [231, 24] on input "2577781715" at bounding box center [185, 19] width 284 height 15
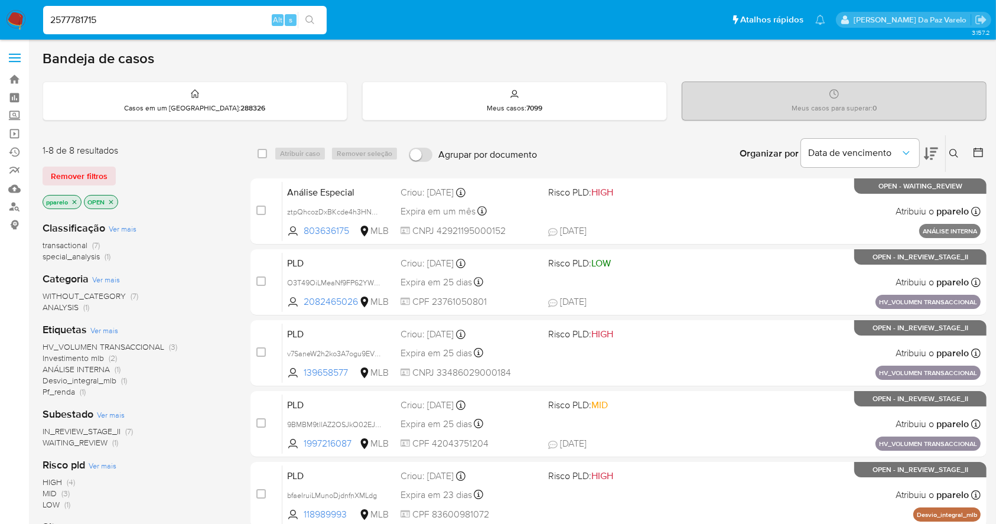
type input "2577781715"
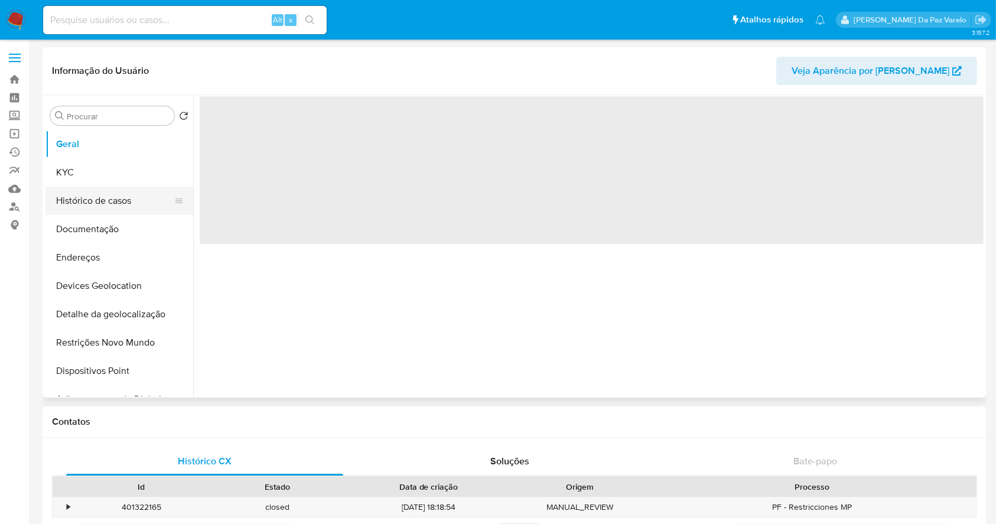
click at [126, 207] on button "Histórico de casos" at bounding box center [115, 201] width 138 height 28
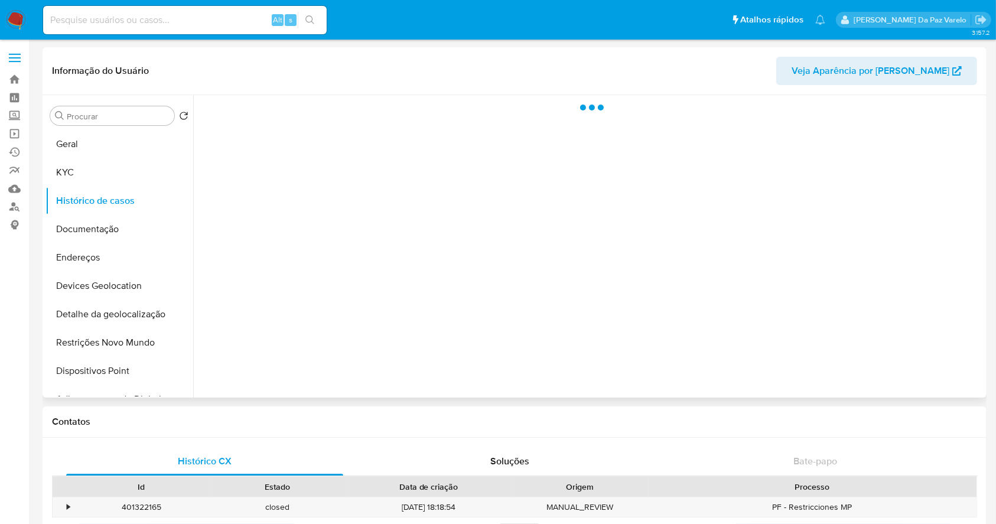
select select "10"
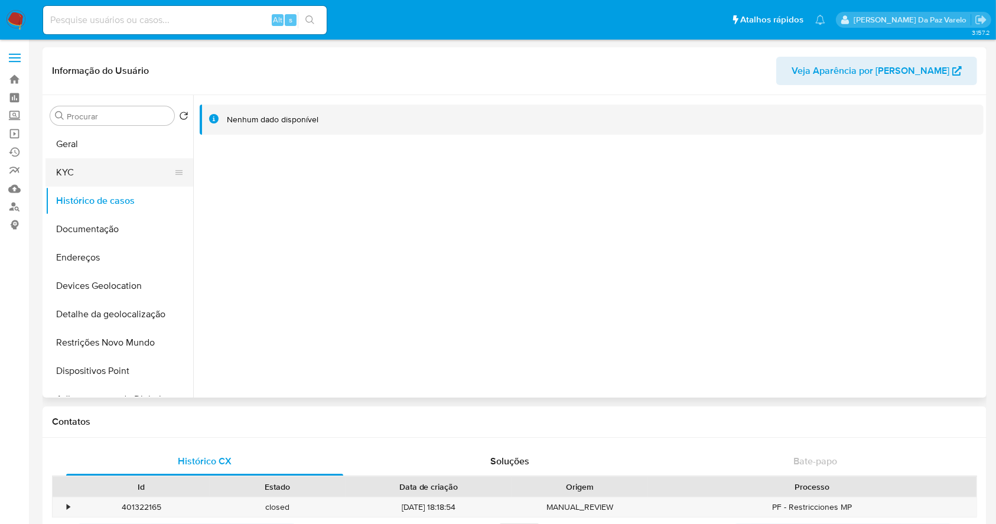
click at [117, 174] on button "KYC" at bounding box center [115, 172] width 138 height 28
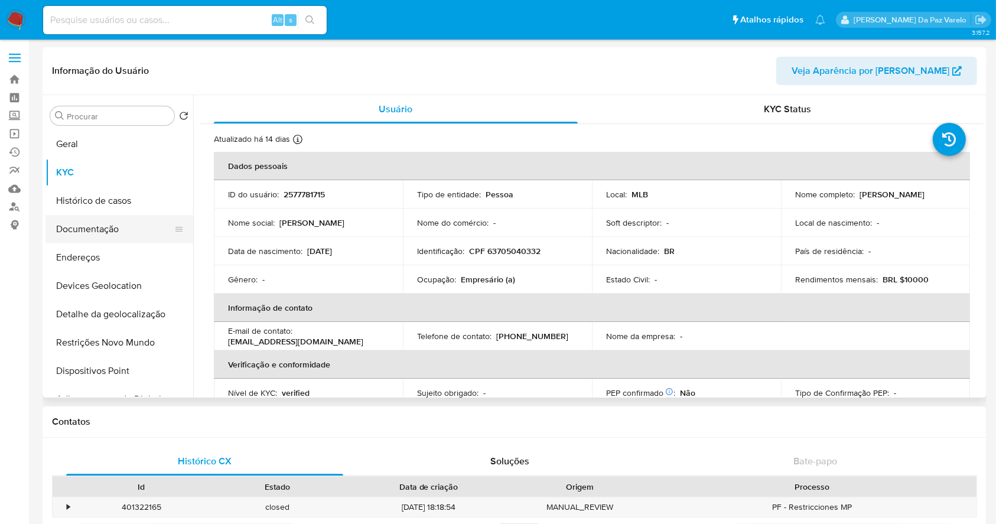
click at [124, 230] on button "Documentação" at bounding box center [115, 229] width 138 height 28
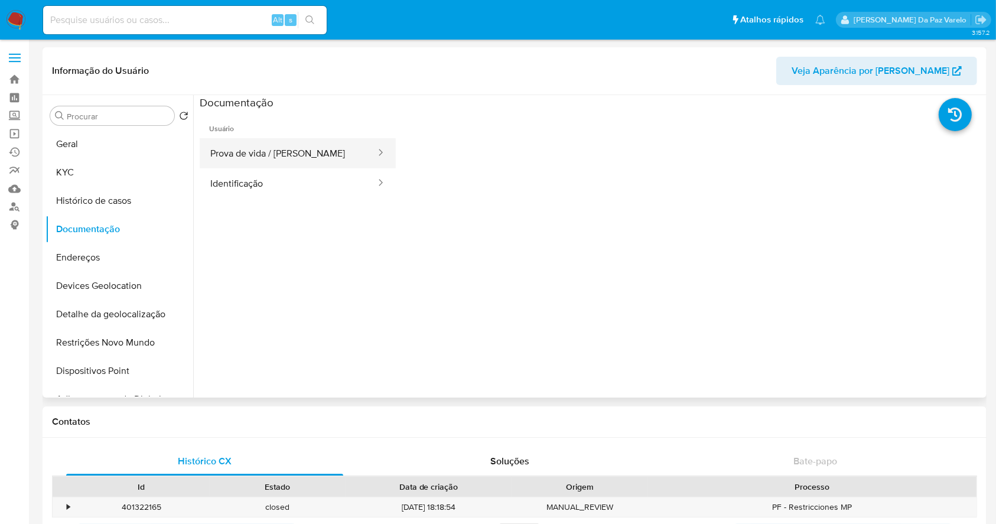
click at [267, 158] on button "Prova de vida / [PERSON_NAME]" at bounding box center [288, 153] width 177 height 30
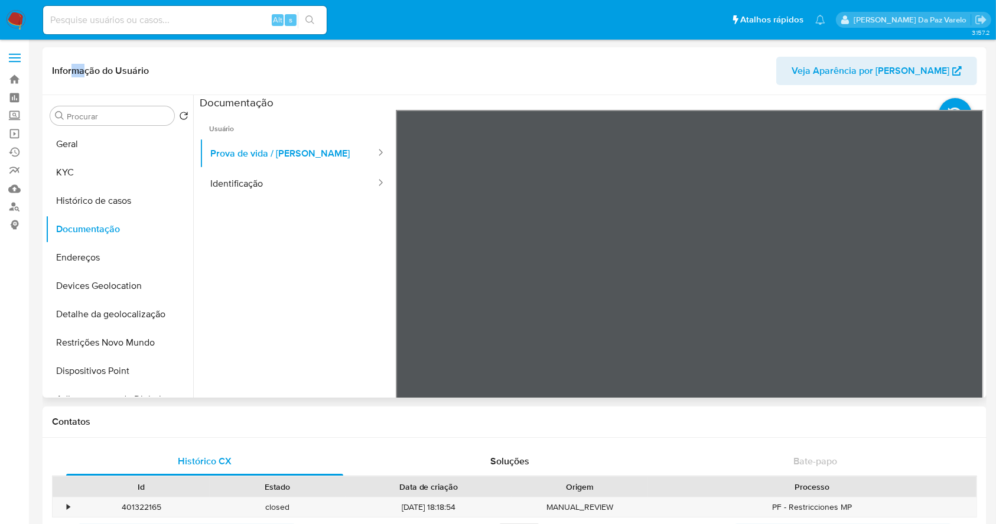
click at [71, 60] on header "Informação do Usuário Veja Aparência por [PERSON_NAME]" at bounding box center [514, 71] width 925 height 28
click at [95, 122] on div "Procurar" at bounding box center [112, 115] width 124 height 19
click at [95, 121] on input "Procurar" at bounding box center [118, 116] width 103 height 11
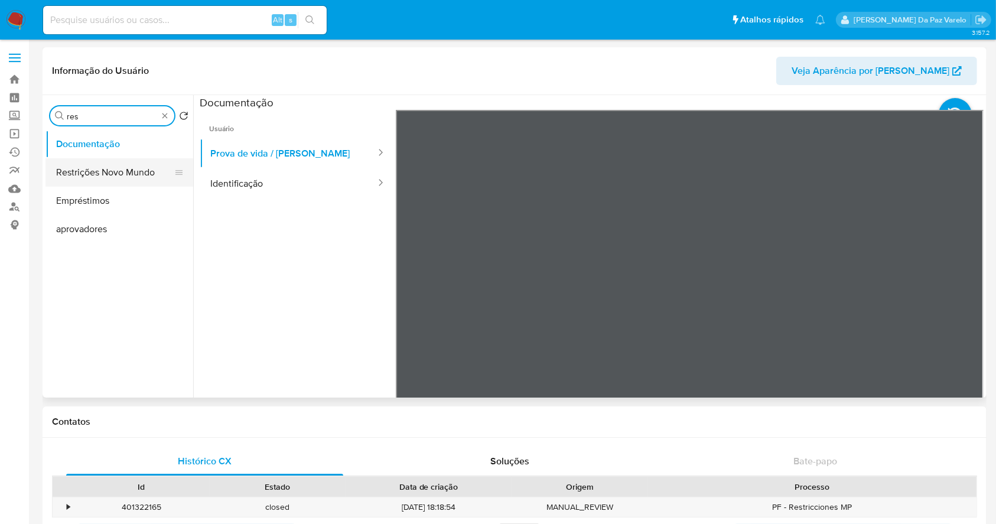
type input "res"
click at [114, 174] on button "Restrições Novo Mundo" at bounding box center [115, 172] width 138 height 28
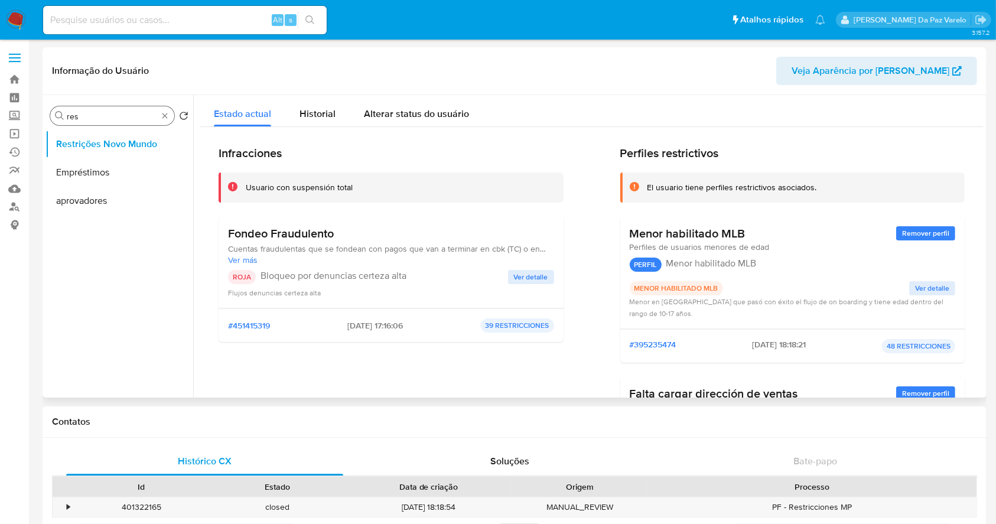
click at [163, 111] on div "Procurar res" at bounding box center [112, 115] width 124 height 19
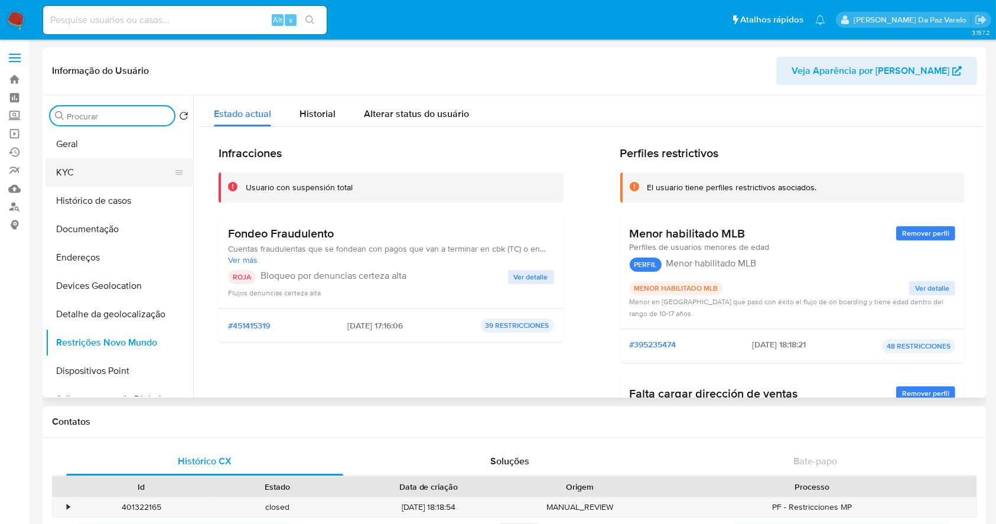
click at [80, 167] on button "KYC" at bounding box center [115, 172] width 138 height 28
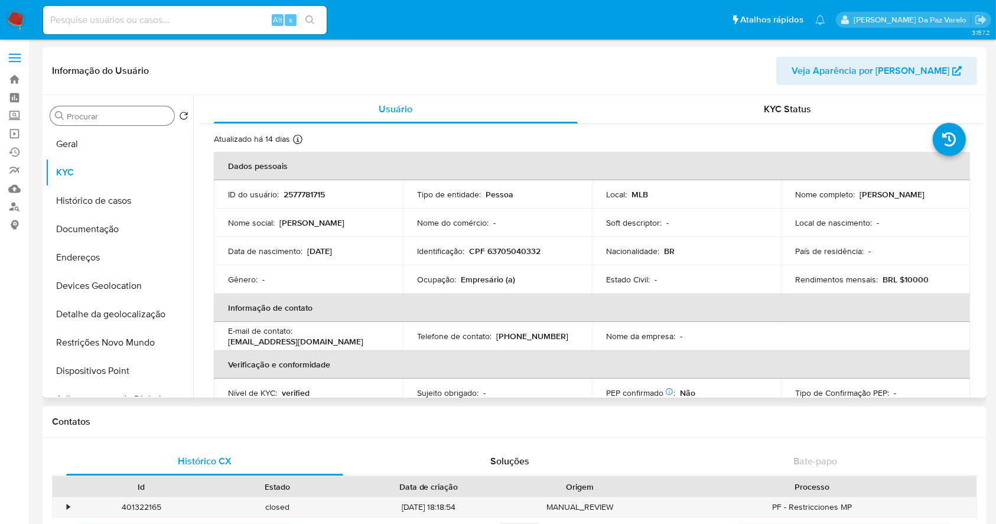
click at [860, 200] on p "[PERSON_NAME]" at bounding box center [892, 194] width 65 height 11
copy div "Nome completo : [PERSON_NAME]"
click at [860, 197] on p "[PERSON_NAME]" at bounding box center [892, 194] width 65 height 11
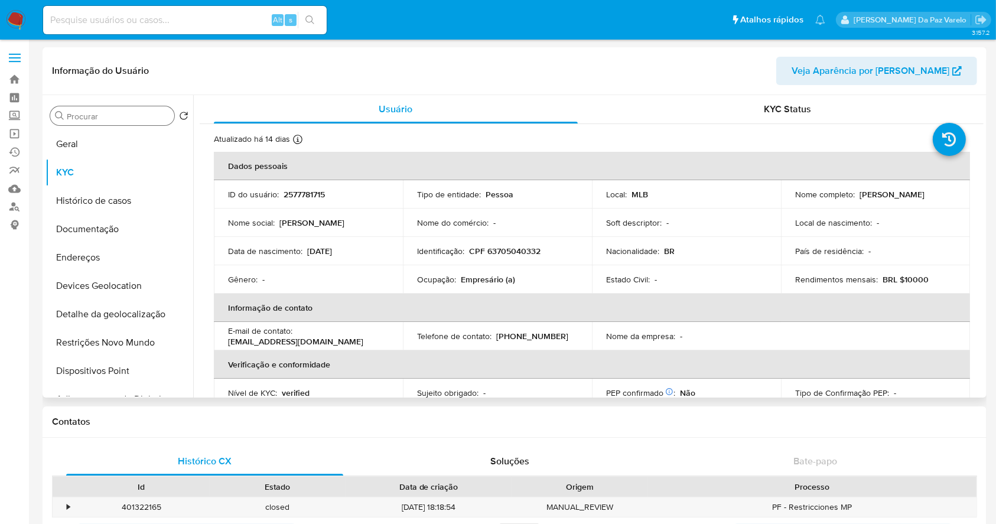
click at [860, 196] on p "[PERSON_NAME]" at bounding box center [892, 194] width 65 height 11
drag, startPoint x: 800, startPoint y: 196, endPoint x: 873, endPoint y: 203, distance: 73.0
click at [873, 200] on p "[PERSON_NAME]" at bounding box center [892, 194] width 65 height 11
copy p "[PERSON_NAME]"
click at [121, 335] on button "Restrições Novo Mundo" at bounding box center [115, 343] width 138 height 28
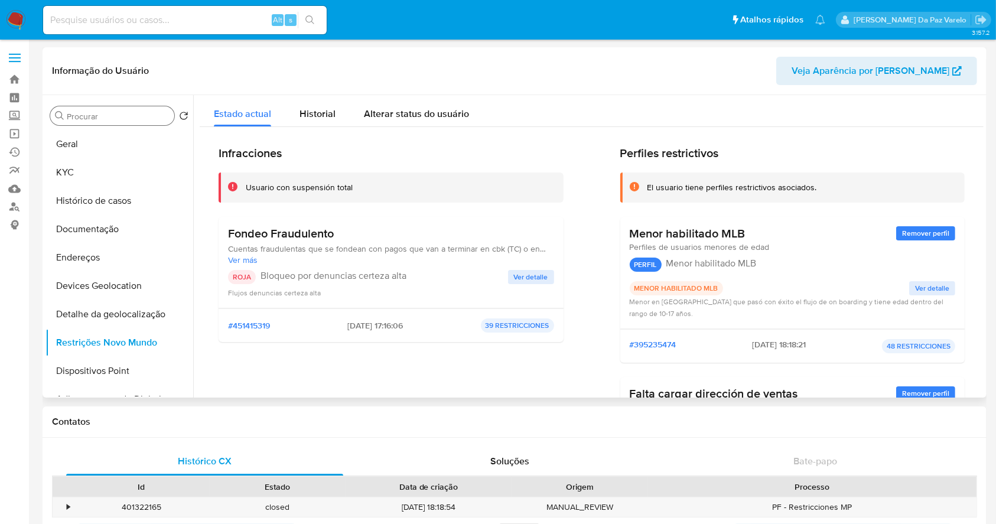
click at [534, 276] on span "Ver detalle" at bounding box center [531, 277] width 34 height 12
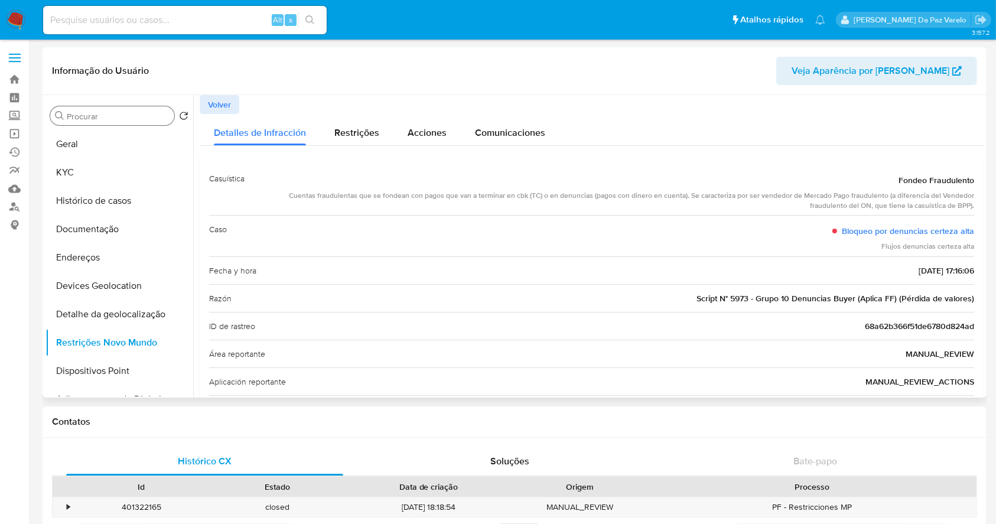
click at [420, 202] on div "Cuentas fraudulentas que se fondean con pagos que van a terminar en cbk (TC) o …" at bounding box center [614, 201] width 720 height 20
click at [449, 191] on div "Cuentas fraudulentas que se fondean con pagos que van a terminar en cbk (TC) o …" at bounding box center [614, 201] width 720 height 20
click at [431, 194] on div "Cuentas fraudulentas que se fondean con pagos que van a terminar en cbk (TC) o …" at bounding box center [614, 201] width 720 height 20
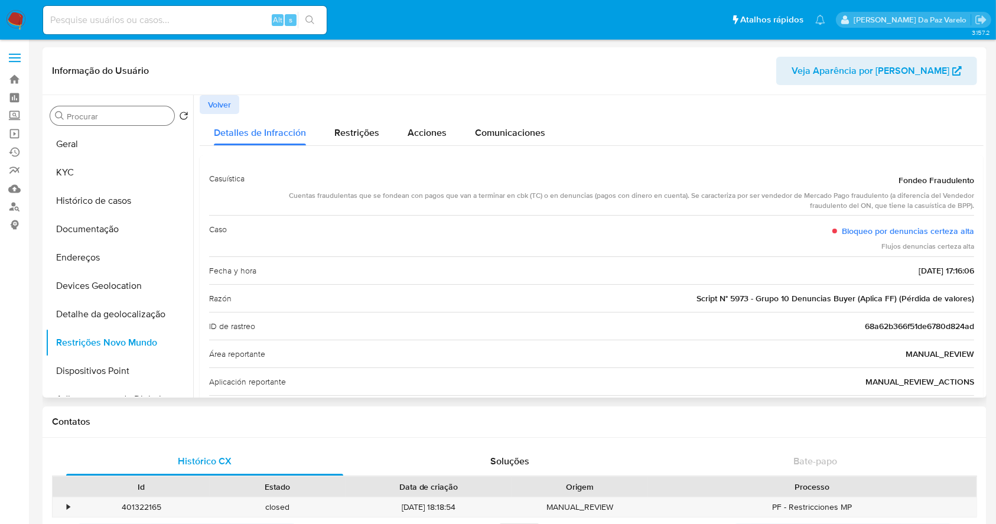
click at [431, 194] on div "Cuentas fraudulentas que se fondean con pagos que van a terminar en cbk (TC) o …" at bounding box center [614, 201] width 720 height 20
